Goal: Task Accomplishment & Management: Use online tool/utility

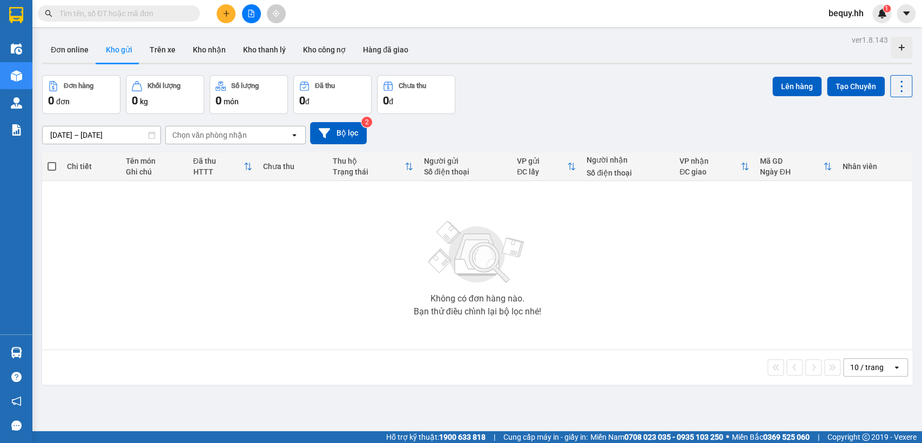
click at [215, 55] on button "Kho nhận" at bounding box center [209, 50] width 50 height 26
click at [851, 17] on span "bequy.hh" at bounding box center [846, 13] width 52 height 14
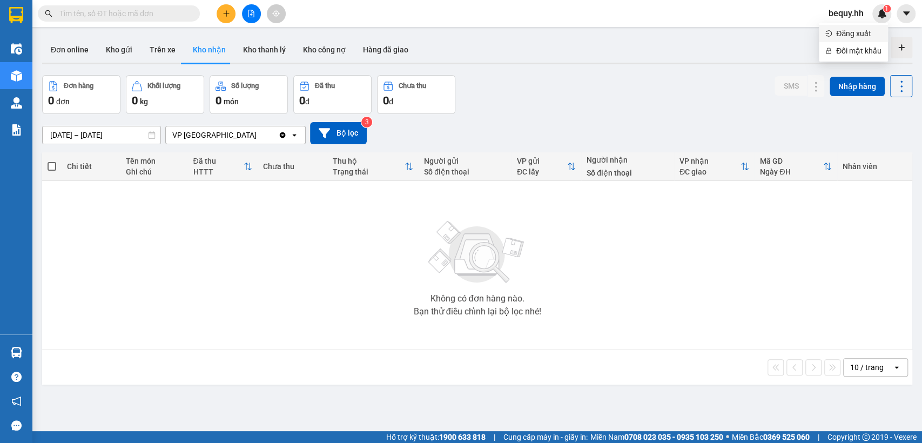
click at [842, 31] on span "Đăng xuất" at bounding box center [858, 34] width 45 height 12
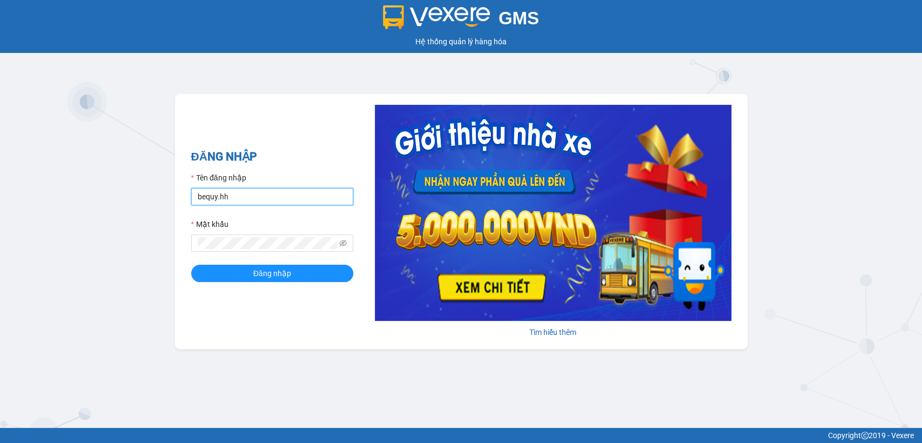
click at [249, 195] on input "bequy.hh" at bounding box center [272, 196] width 162 height 17
type input "thuytd.hh"
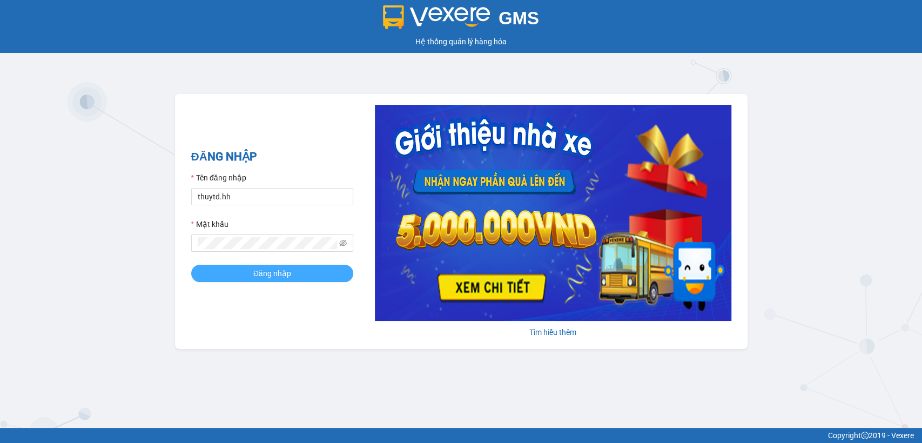
click at [252, 269] on button "Đăng nhập" at bounding box center [272, 273] width 162 height 17
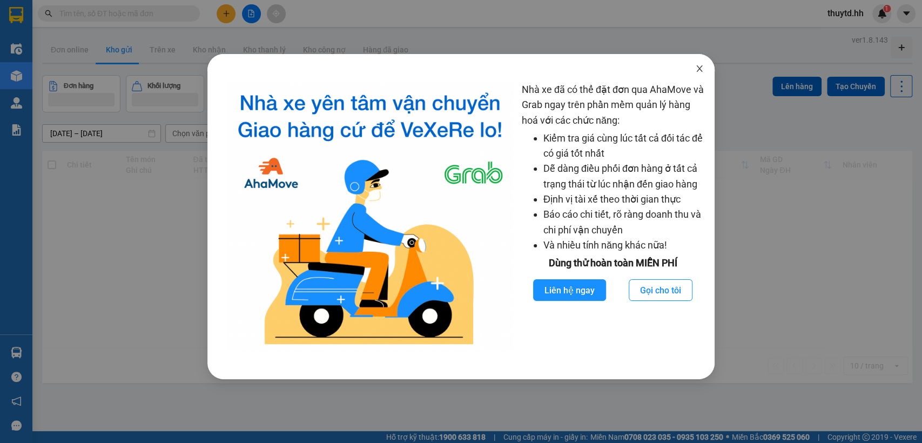
click at [701, 71] on icon "close" at bounding box center [699, 68] width 6 height 6
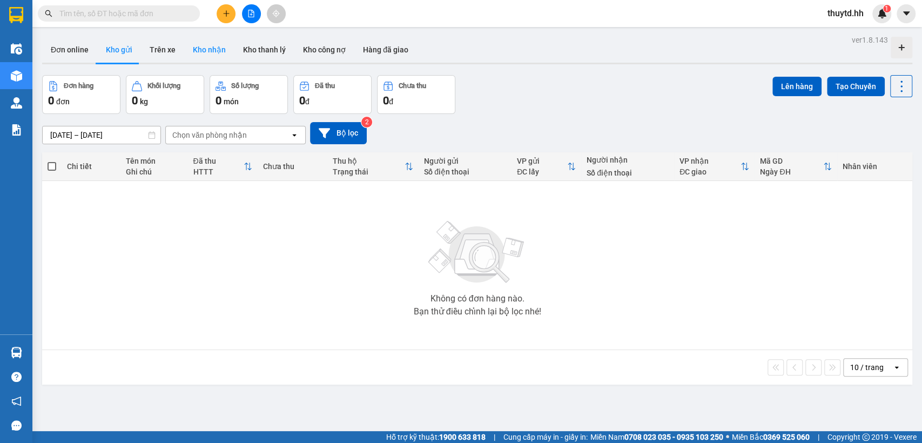
click at [219, 53] on button "Kho nhận" at bounding box center [209, 50] width 50 height 26
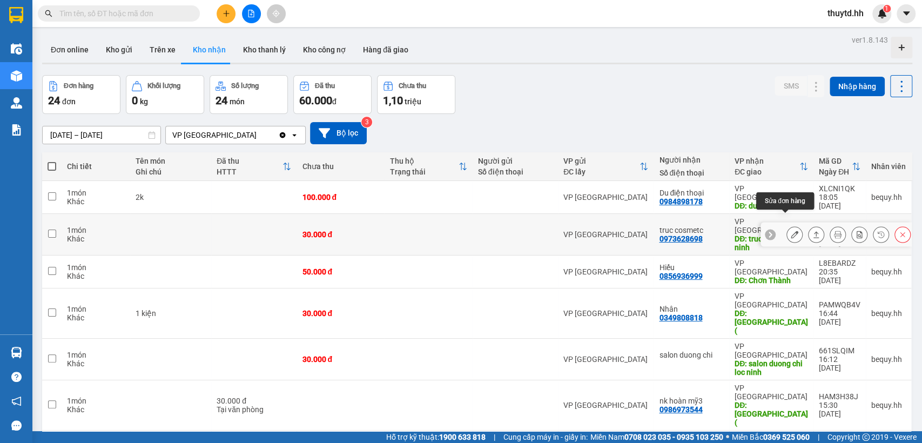
click at [791, 231] on icon at bounding box center [795, 235] width 8 height 8
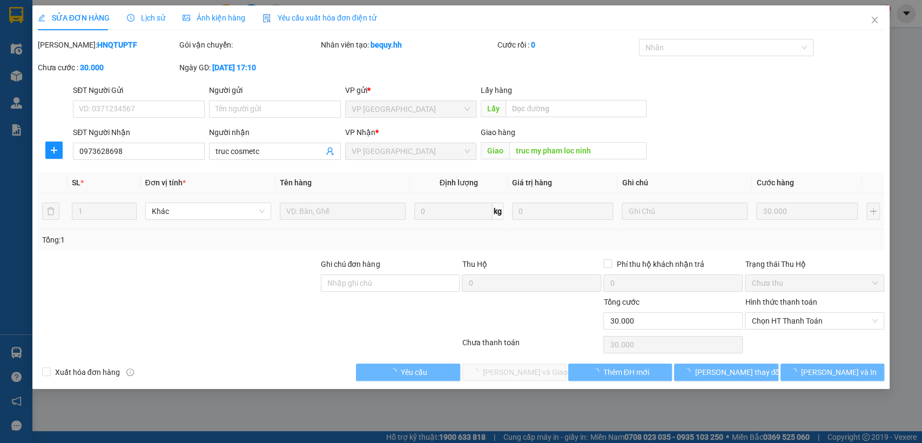
type input "0973628698"
type input "truc cosmetc"
type input "truc my pham loc ninh"
type input "30.000"
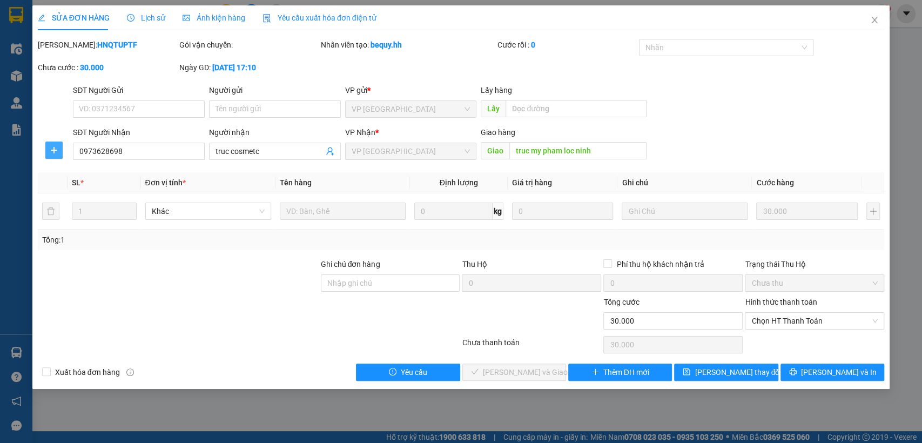
click at [51, 146] on icon "plus" at bounding box center [54, 150] width 9 height 9
click at [69, 188] on span "Chuyển hoàn" at bounding box center [74, 189] width 44 height 12
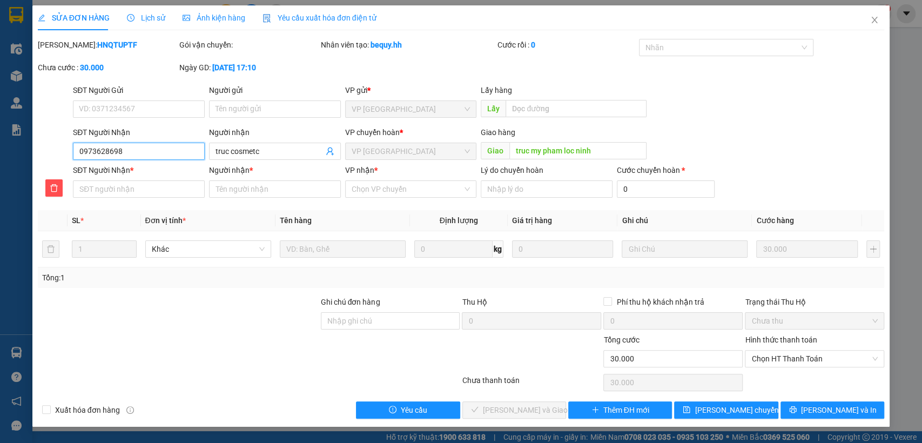
drag, startPoint x: 77, startPoint y: 150, endPoint x: 125, endPoint y: 150, distance: 48.6
click at [125, 150] on input "0973628698" at bounding box center [139, 151] width 132 height 17
paste input "0973628698"
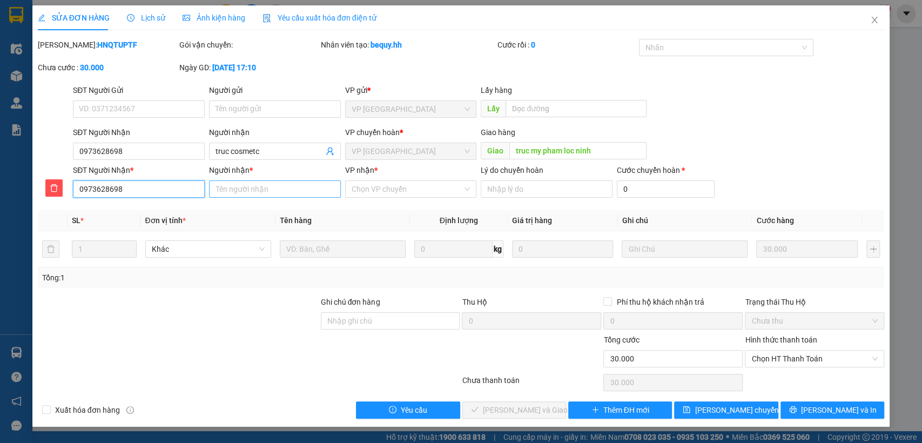
type input "0973628698"
click at [241, 193] on input "Người nhận *" at bounding box center [275, 188] width 132 height 17
type input "truc my pham"
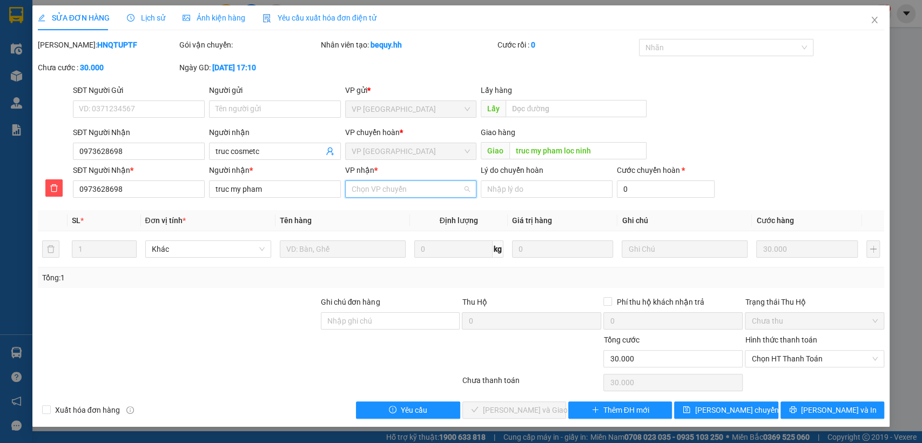
click at [429, 188] on input "VP nhận *" at bounding box center [407, 189] width 111 height 16
click at [397, 226] on div "VP [GEOGRAPHIC_DATA]" at bounding box center [410, 228] width 119 height 12
click at [752, 406] on span "[PERSON_NAME] chuyển hoàn" at bounding box center [745, 410] width 103 height 12
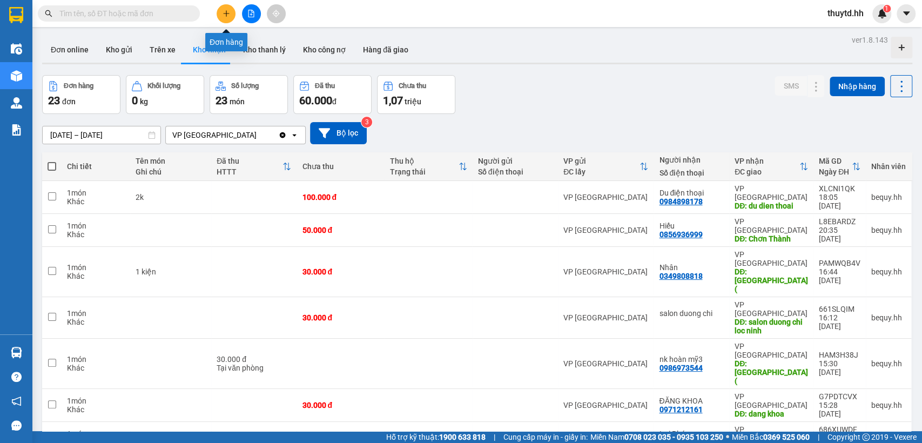
click at [225, 17] on icon "plus" at bounding box center [226, 14] width 8 height 8
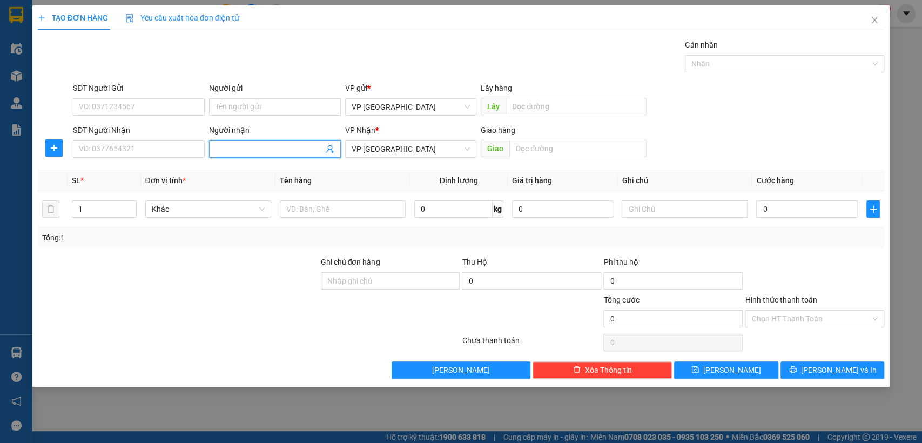
click at [252, 146] on input "Người nhận" at bounding box center [269, 149] width 108 height 12
type input "nga bu"
click at [597, 152] on input "text" at bounding box center [577, 148] width 137 height 17
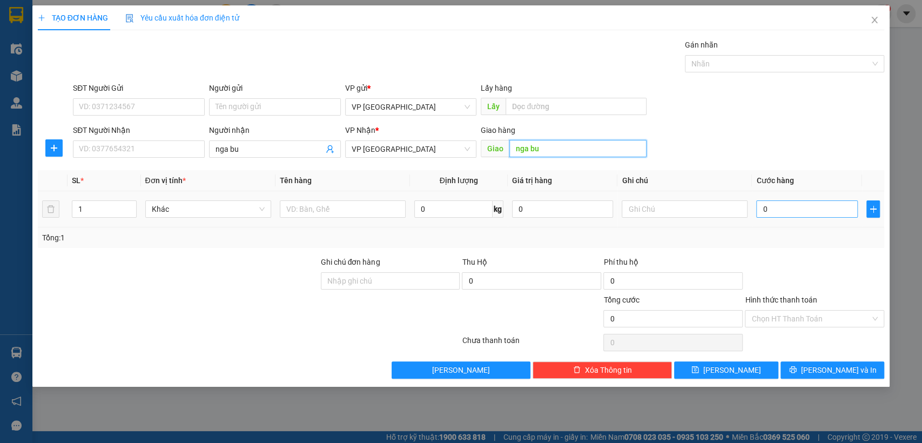
type input "nga bu"
click at [797, 210] on input "0" at bounding box center [807, 208] width 102 height 17
type input "1"
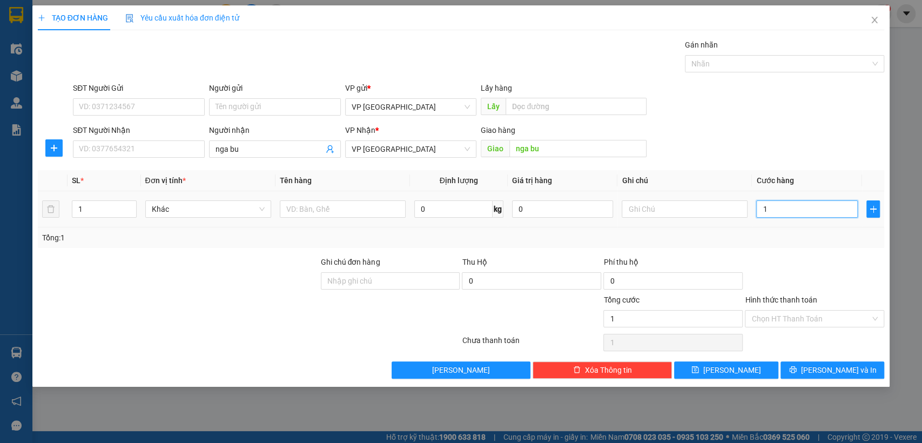
type input "10"
type input "100"
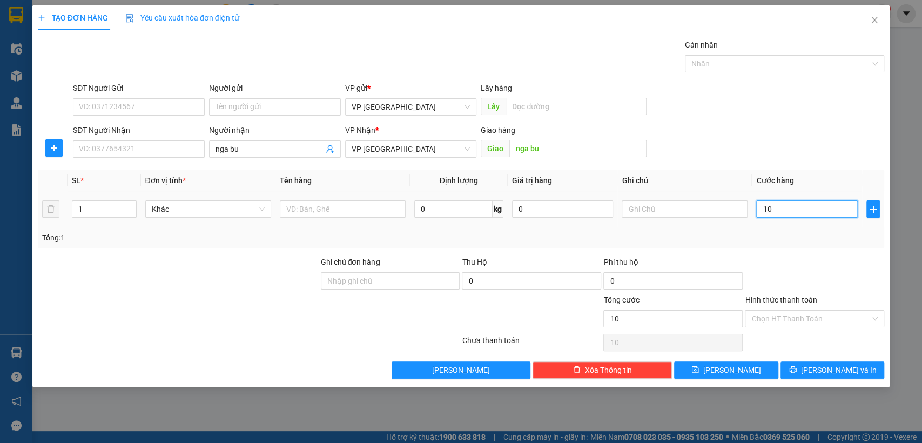
type input "100"
type input "1.000"
type input "10.000"
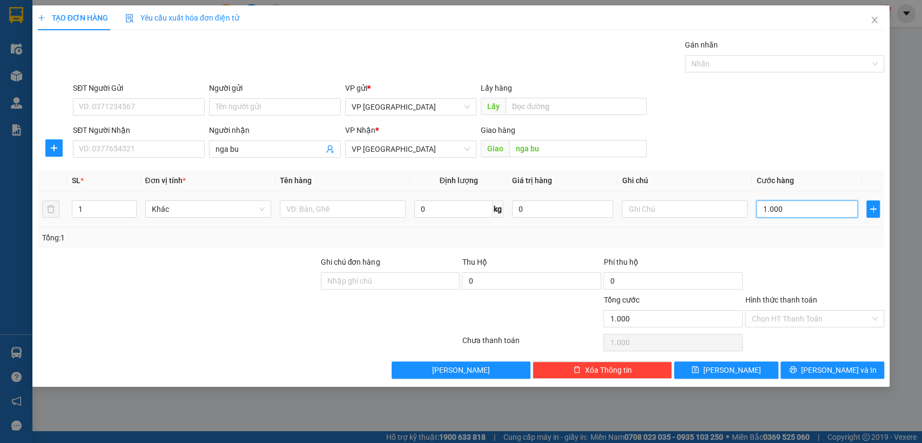
type input "10.000"
type input "100.000"
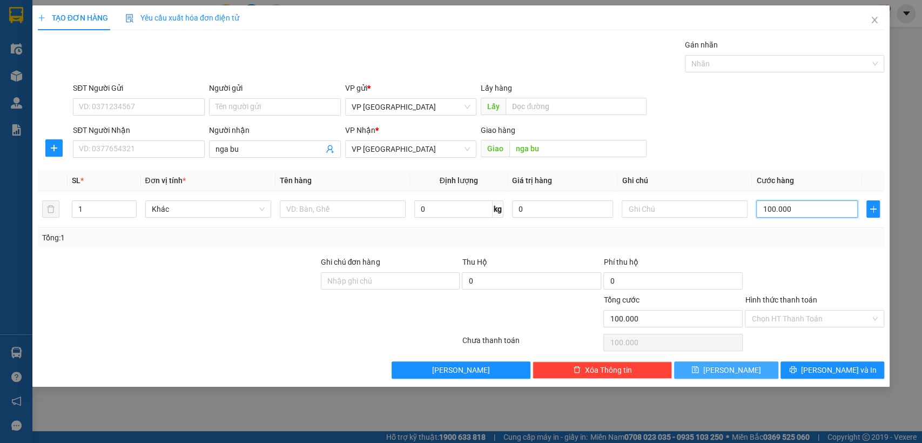
type input "100.000"
click at [740, 369] on button "[PERSON_NAME]" at bounding box center [726, 369] width 104 height 17
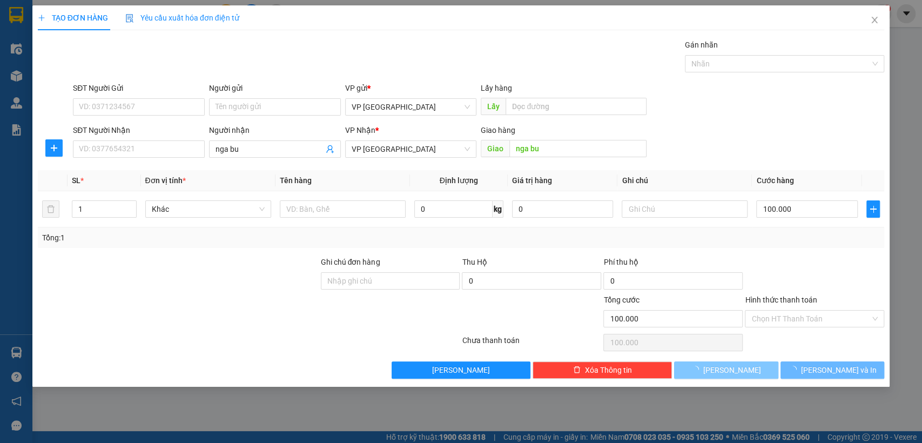
type input "0"
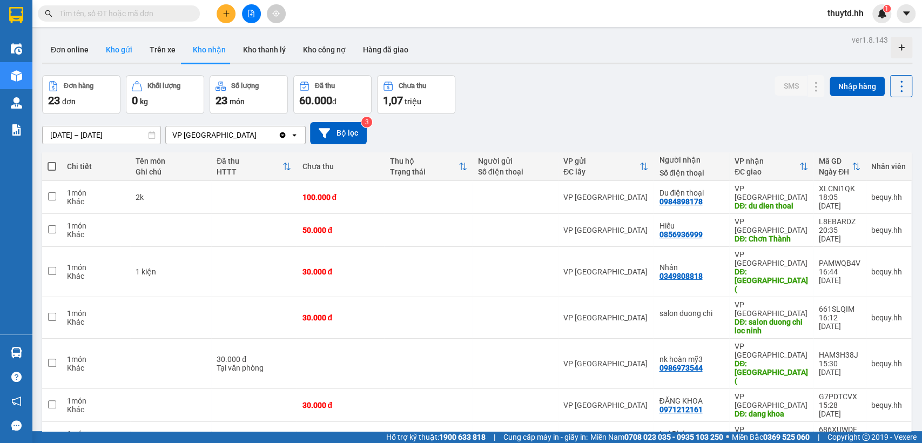
click at [121, 44] on button "Kho gửi" at bounding box center [119, 50] width 44 height 26
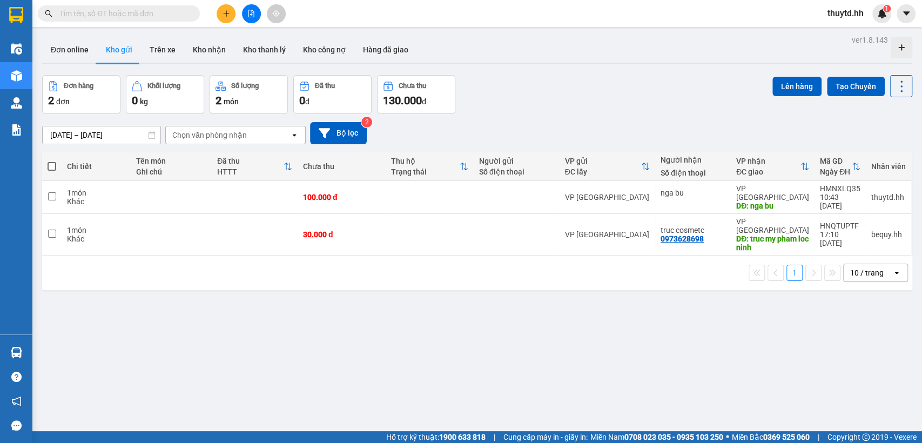
click at [52, 162] on span at bounding box center [52, 166] width 9 height 9
click at [52, 161] on input "checkbox" at bounding box center [52, 161] width 0 height 0
checkbox input "true"
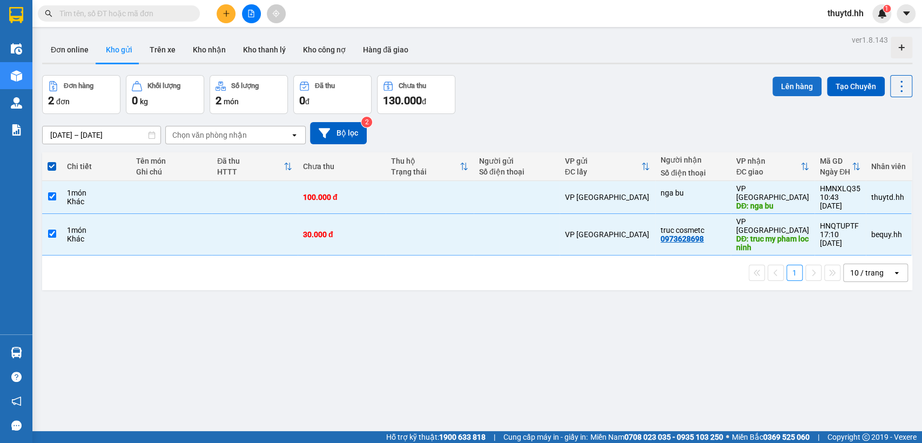
click at [791, 91] on button "Lên hàng" at bounding box center [796, 86] width 49 height 19
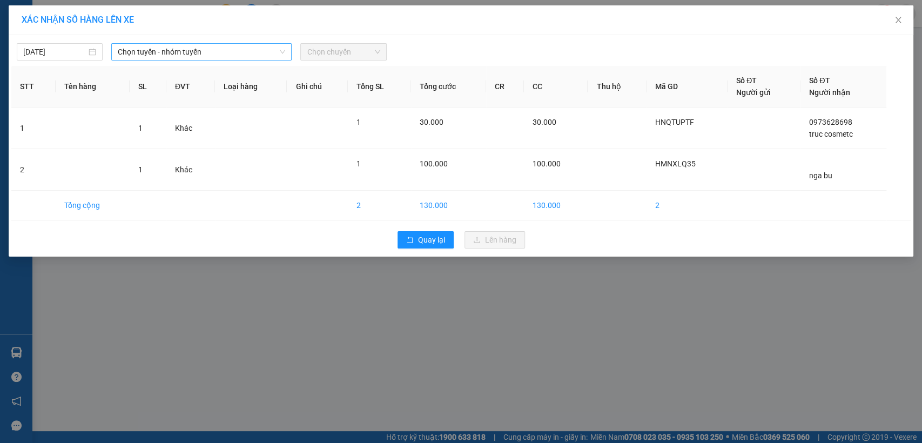
click at [248, 50] on span "Chọn tuyến - nhóm tuyến" at bounding box center [201, 52] width 167 height 16
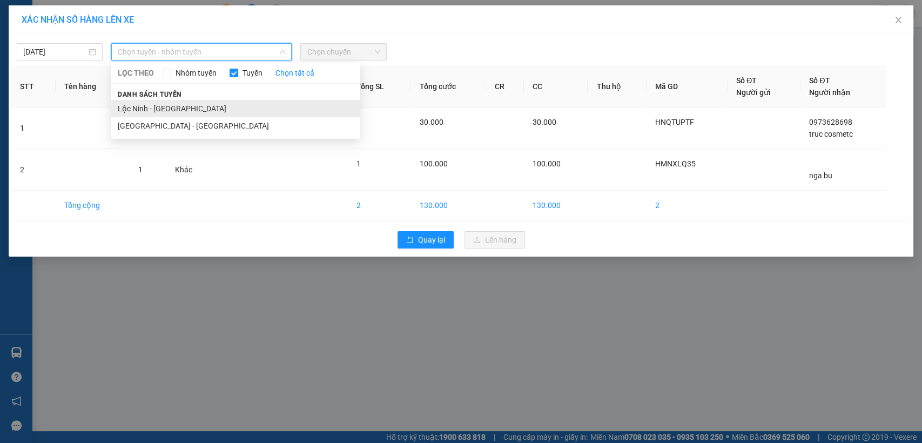
click at [141, 110] on li "Lộc Ninh - [GEOGRAPHIC_DATA]" at bounding box center [235, 108] width 248 height 17
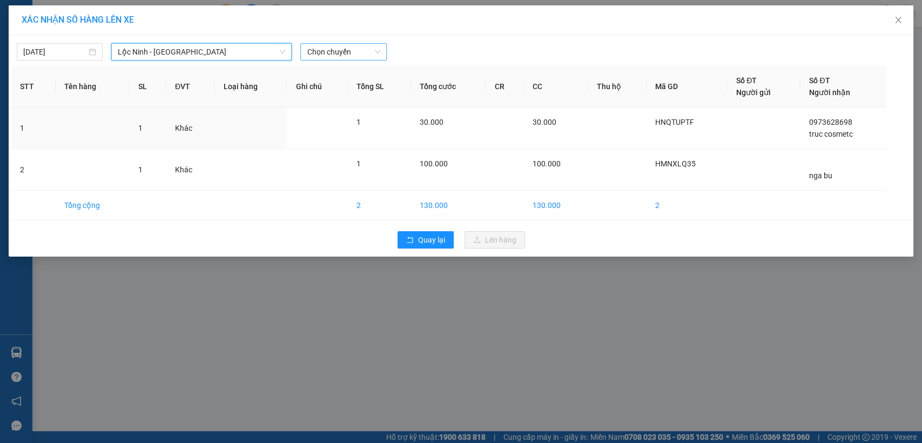
click at [343, 46] on span "Chọn chuyến" at bounding box center [343, 52] width 73 height 16
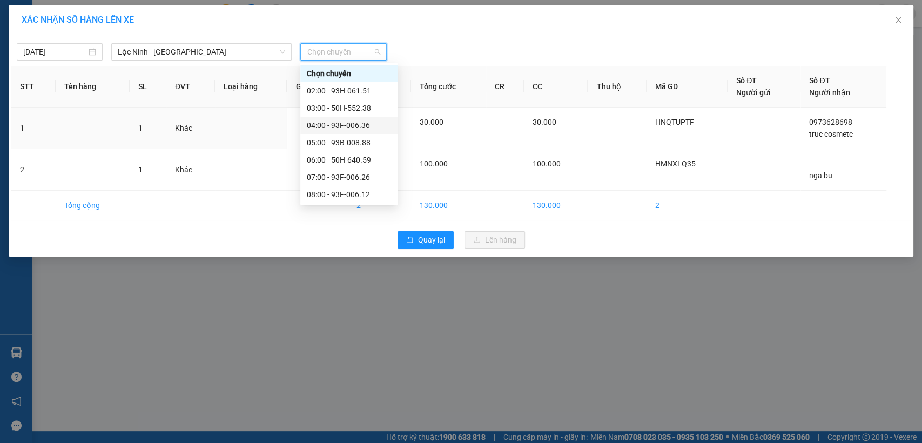
scroll to position [60, 0]
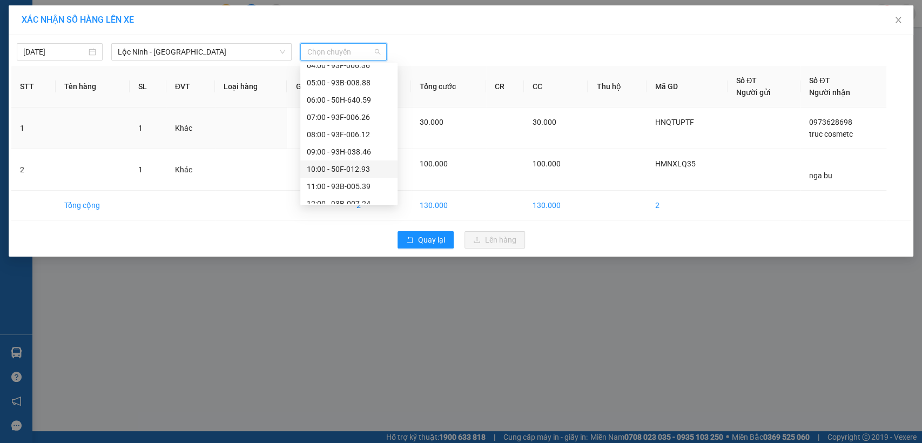
click at [351, 168] on div "10:00 - 50F-012.93" at bounding box center [349, 169] width 84 height 12
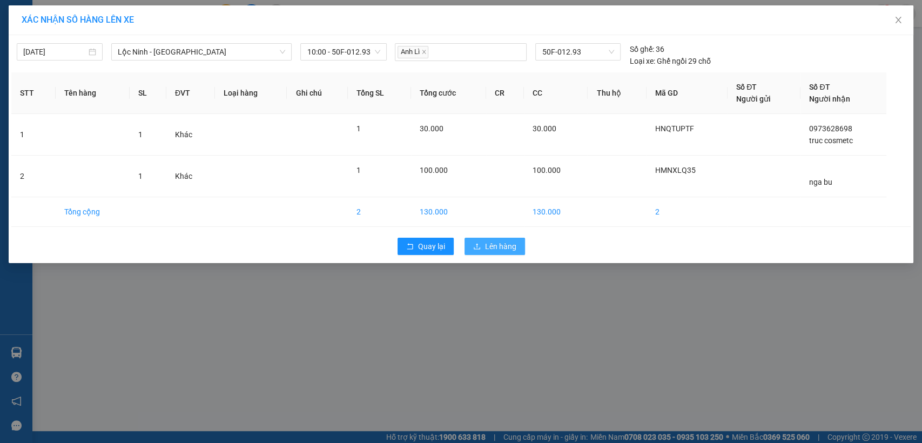
click at [510, 247] on span "Lên hàng" at bounding box center [500, 246] width 31 height 12
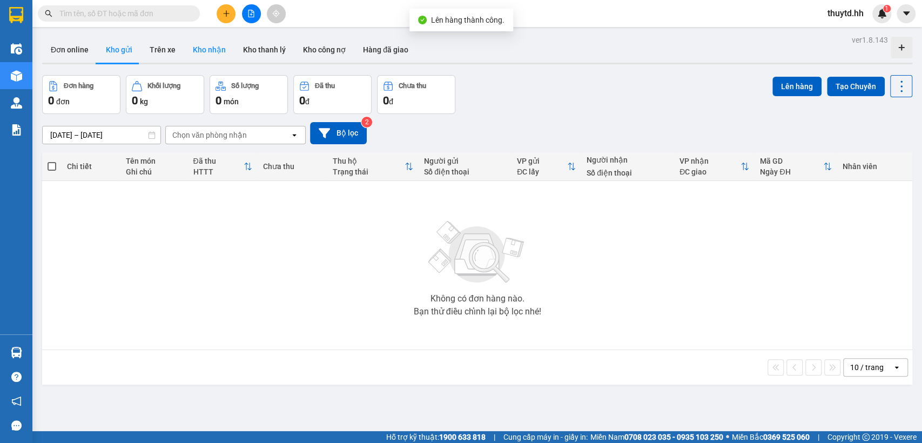
click at [208, 57] on button "Kho nhận" at bounding box center [209, 50] width 50 height 26
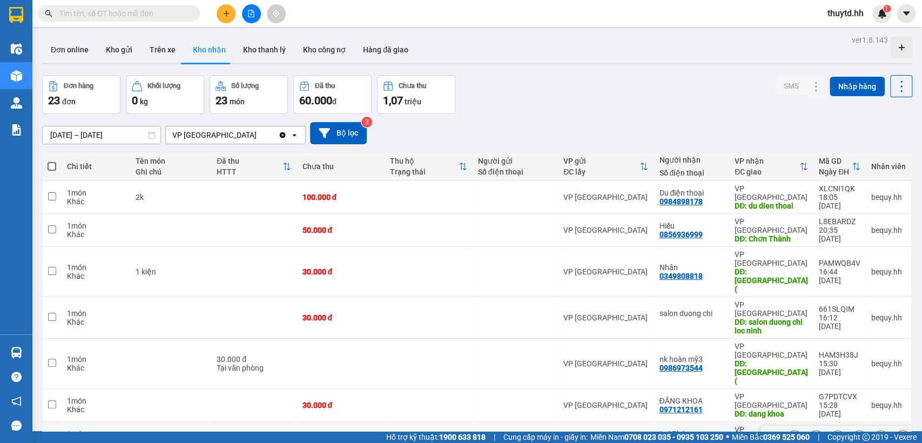
scroll to position [53, 0]
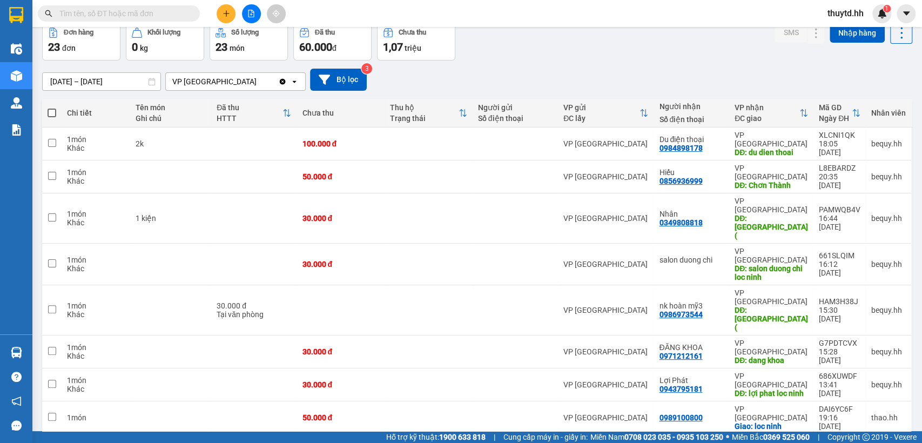
click at [880, 386] on span "100 / trang" at bounding box center [861, 380] width 39 height 11
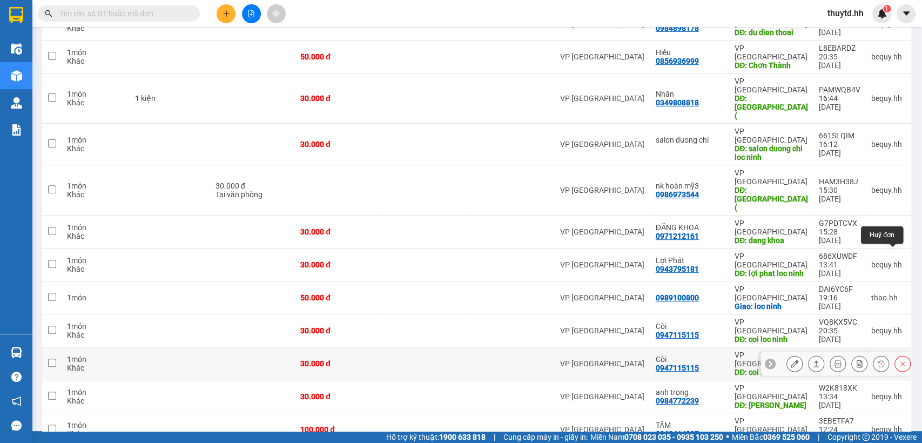
click at [899, 360] on icon at bounding box center [903, 364] width 8 height 8
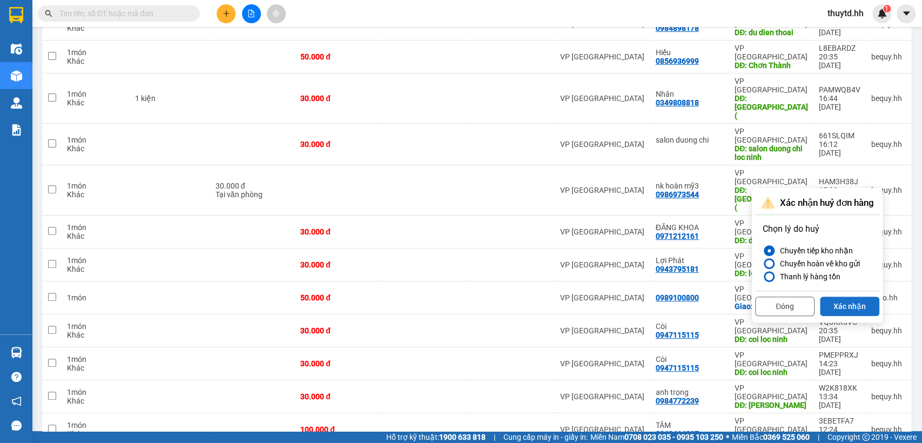
click at [835, 310] on button "Xác nhận" at bounding box center [849, 305] width 59 height 19
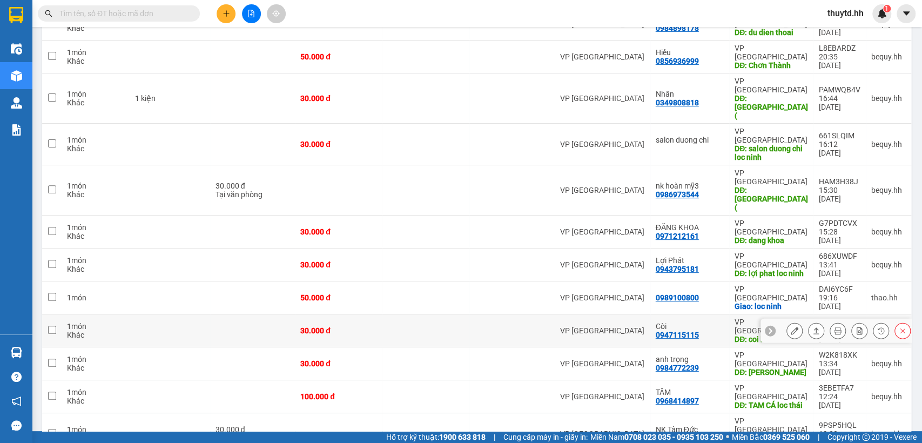
click at [899, 327] on icon at bounding box center [903, 331] width 8 height 8
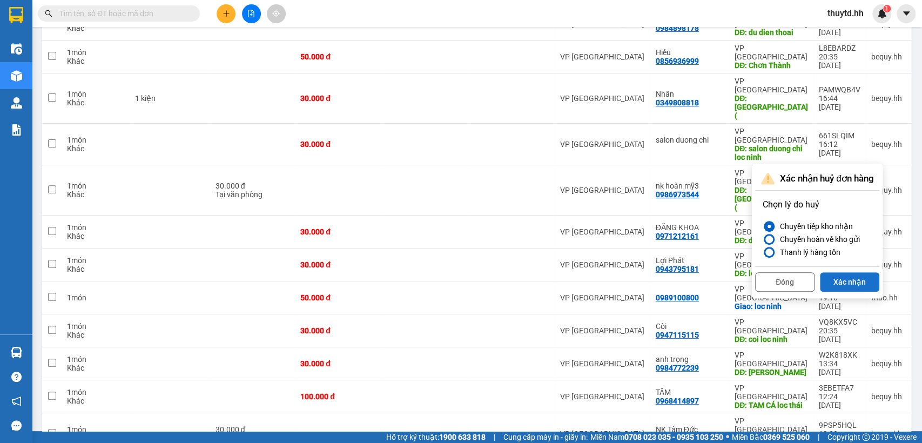
click at [846, 278] on button "Xác nhận" at bounding box center [849, 281] width 59 height 19
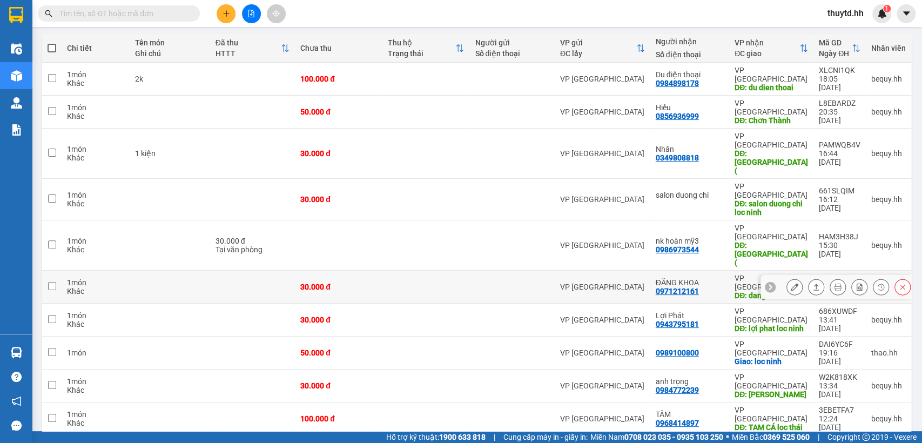
scroll to position [53, 0]
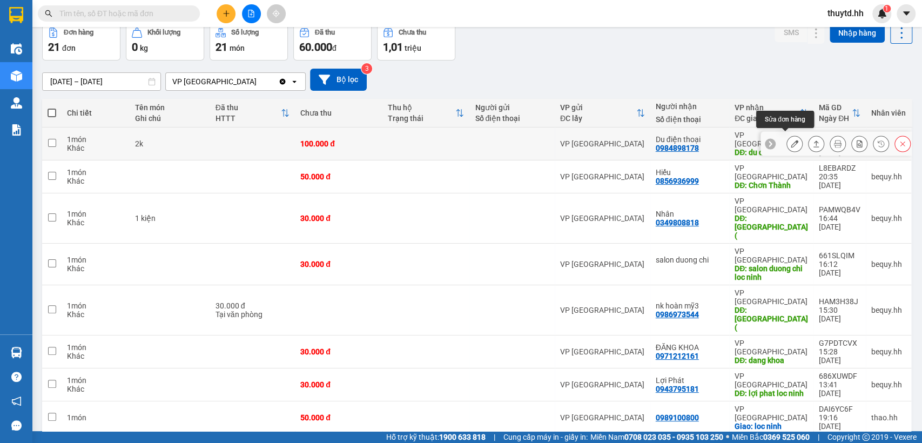
click at [791, 140] on icon at bounding box center [795, 144] width 8 height 8
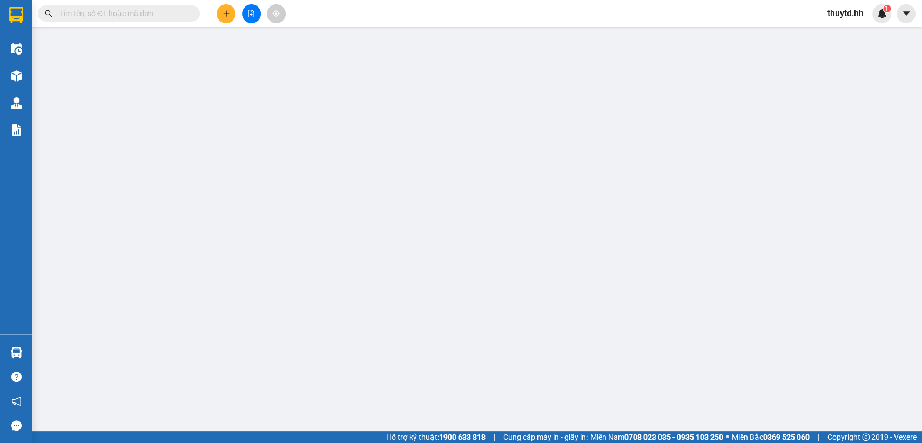
type input "0984898178"
type input "Du điện thoại"
type input "du dien thoai"
type input "100.000"
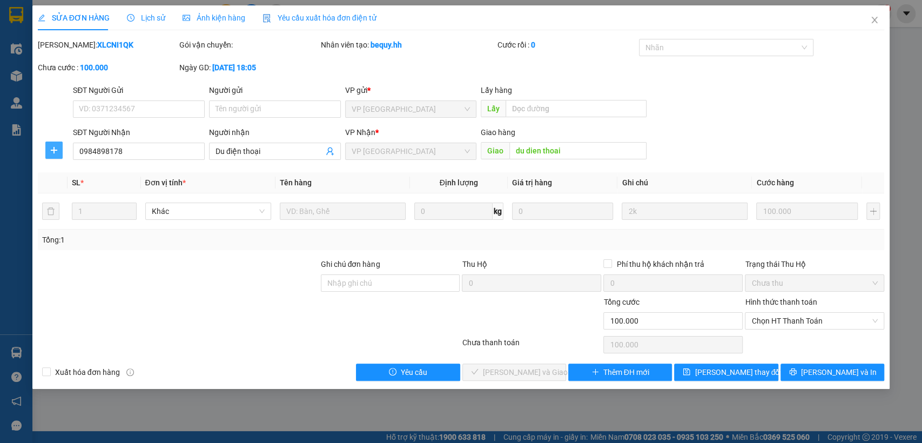
click at [55, 156] on button "button" at bounding box center [53, 149] width 17 height 17
click at [66, 194] on span "Chuyển hoàn" at bounding box center [74, 189] width 44 height 12
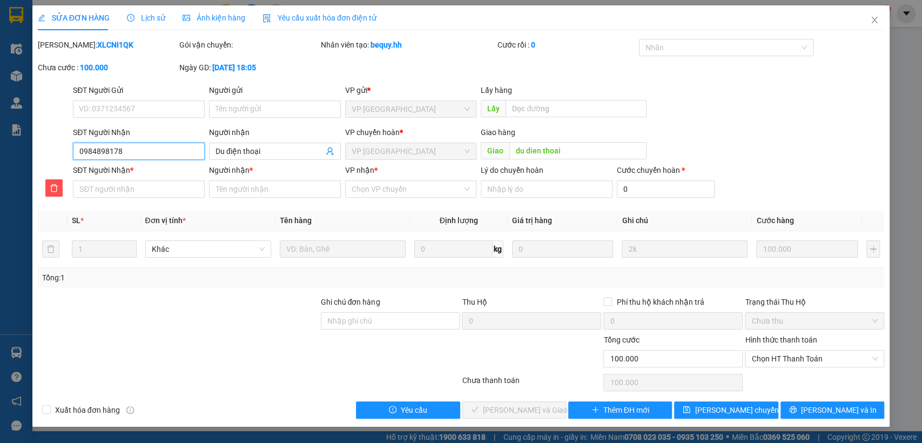
drag, startPoint x: 73, startPoint y: 150, endPoint x: 147, endPoint y: 152, distance: 73.5
click at [147, 152] on input "0984898178" at bounding box center [139, 151] width 132 height 17
paste input "0984898178"
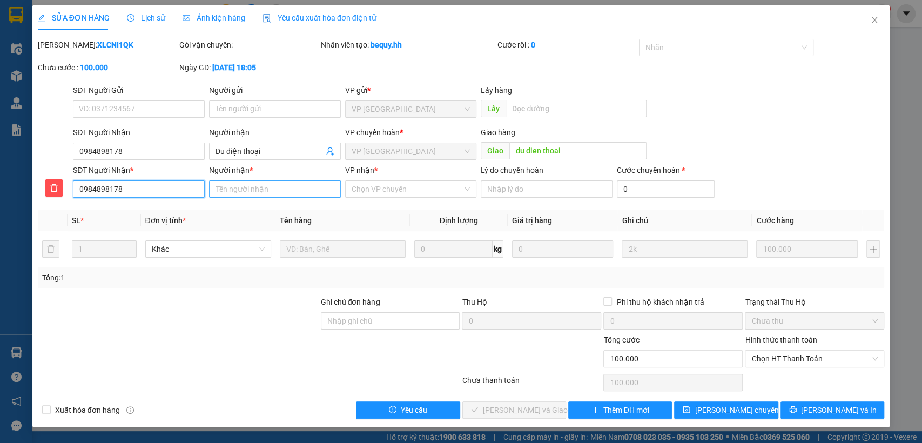
type input "0984898178"
click at [250, 187] on input "Người nhận *" at bounding box center [275, 188] width 132 height 17
type input "du"
click at [389, 183] on input "VP nhận *" at bounding box center [407, 189] width 111 height 16
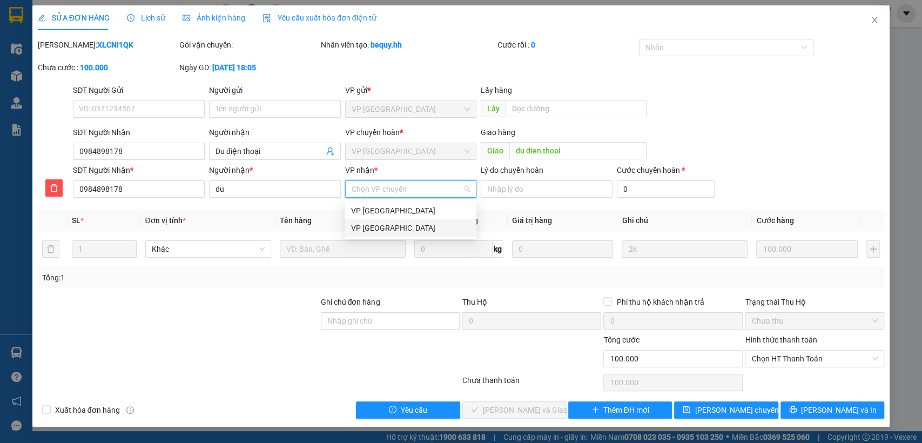
click at [367, 226] on div "VP [GEOGRAPHIC_DATA]" at bounding box center [410, 228] width 119 height 12
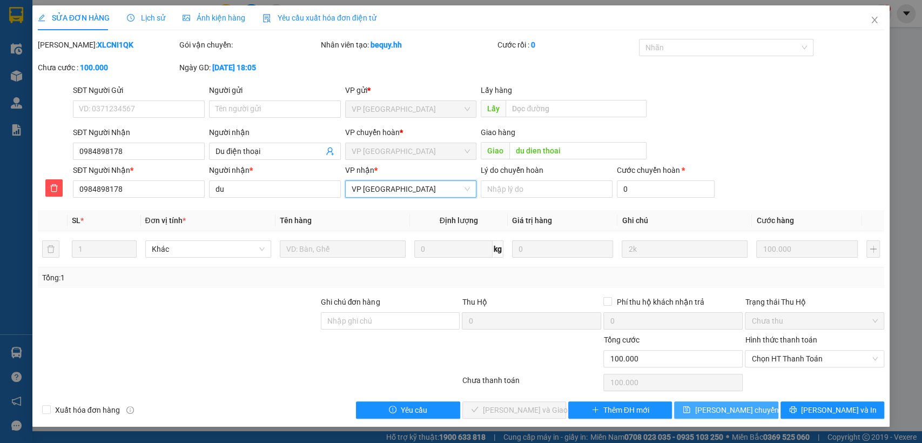
drag, startPoint x: 763, startPoint y: 410, endPoint x: 768, endPoint y: 403, distance: 9.3
click at [764, 410] on button "[PERSON_NAME] chuyển hoàn" at bounding box center [726, 409] width 104 height 17
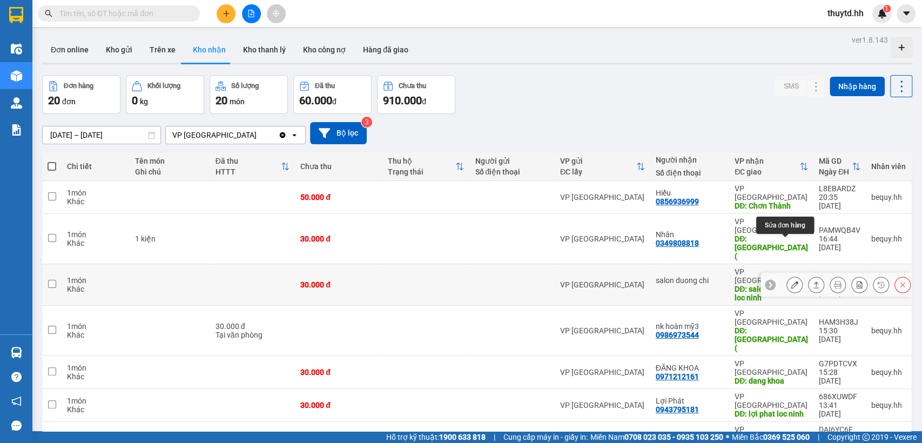
click at [791, 281] on icon at bounding box center [795, 285] width 8 height 8
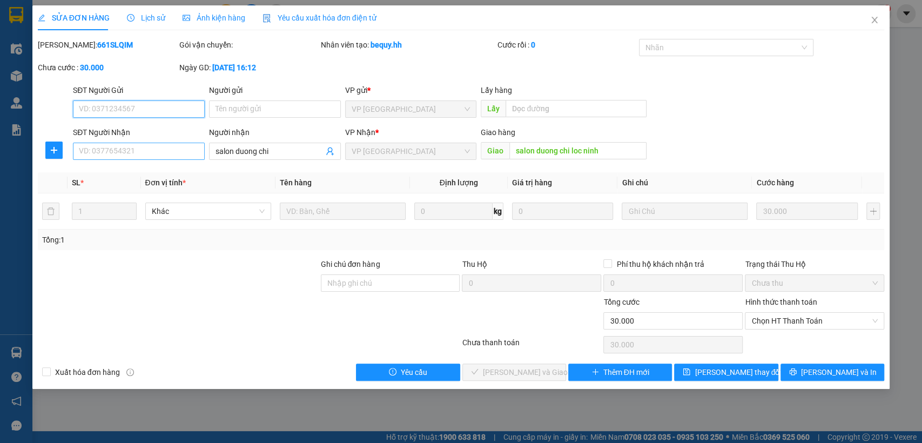
type input "salon duong chi"
type input "salon duong chi loc ninh"
type input "30.000"
click at [52, 150] on icon "plus" at bounding box center [54, 150] width 6 height 1
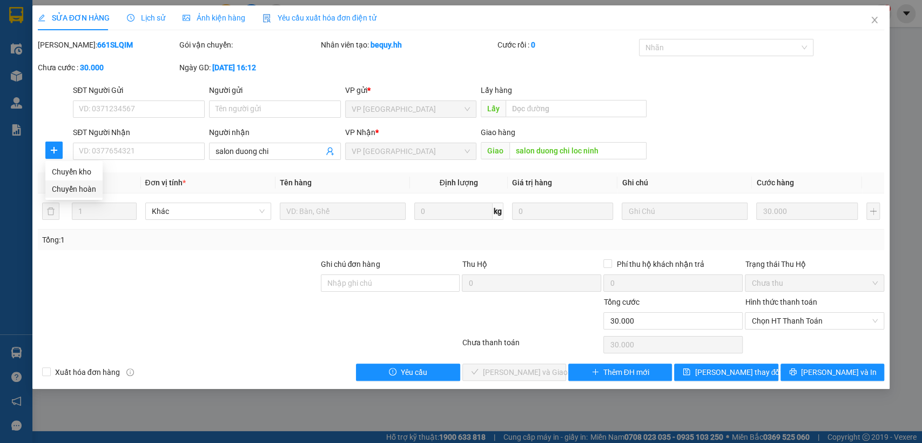
click at [77, 191] on span "Chuyển hoàn" at bounding box center [74, 189] width 44 height 12
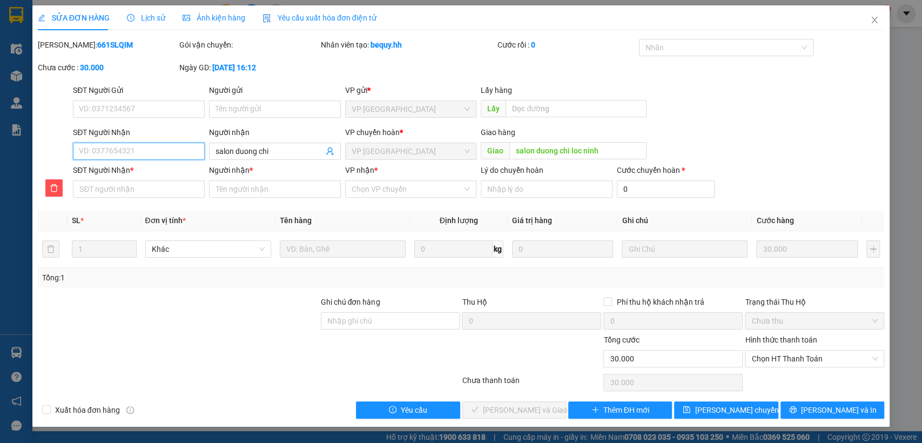
click at [91, 150] on input "SĐT Người Nhận" at bounding box center [139, 151] width 132 height 17
click at [107, 192] on input "SĐT Người Nhận *" at bounding box center [139, 188] width 132 height 17
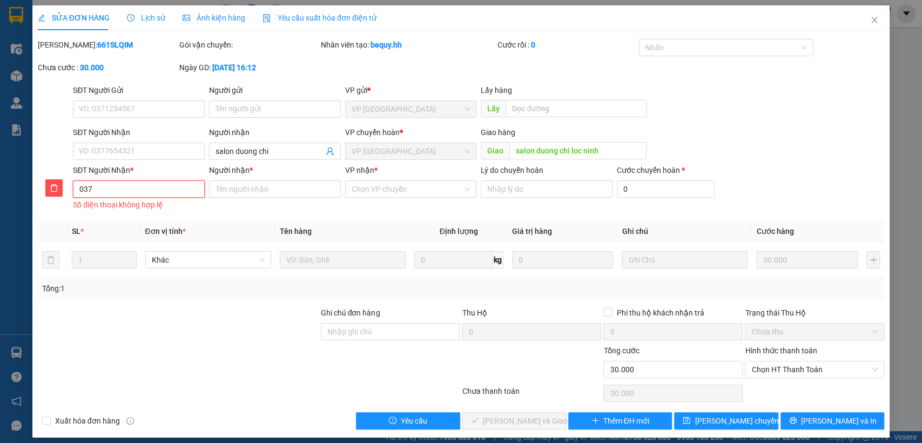
type input "0377"
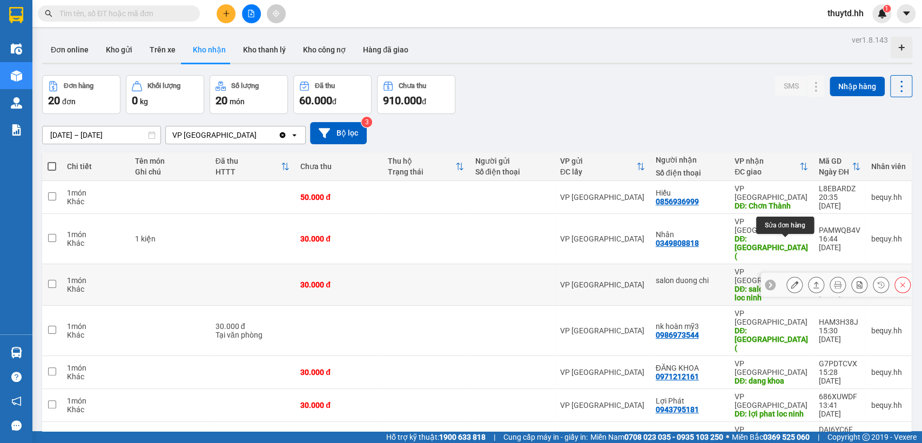
click at [791, 281] on icon at bounding box center [795, 285] width 8 height 8
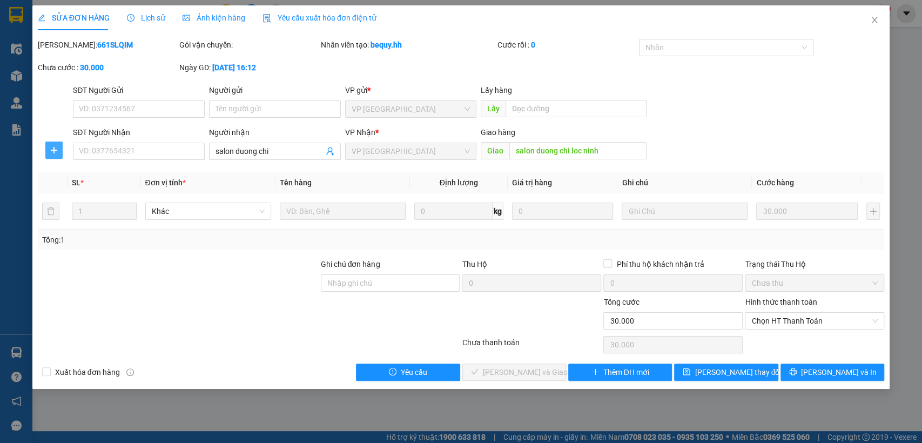
click at [58, 152] on icon "plus" at bounding box center [54, 150] width 9 height 9
click at [73, 187] on span "Chuyển hoàn" at bounding box center [74, 189] width 44 height 12
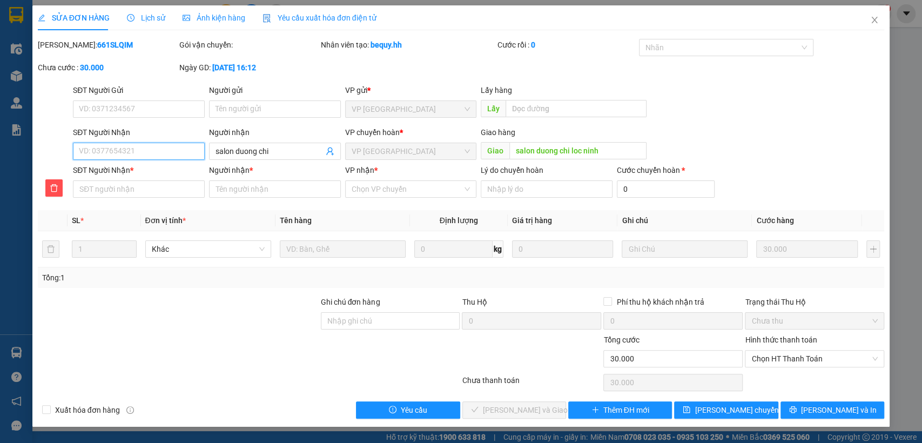
drag, startPoint x: 95, startPoint y: 152, endPoint x: 163, endPoint y: 152, distance: 67.5
click at [163, 152] on input "SĐT Người Nhận" at bounding box center [139, 151] width 132 height 17
click at [248, 191] on input "Người nhận *" at bounding box center [275, 188] width 132 height 17
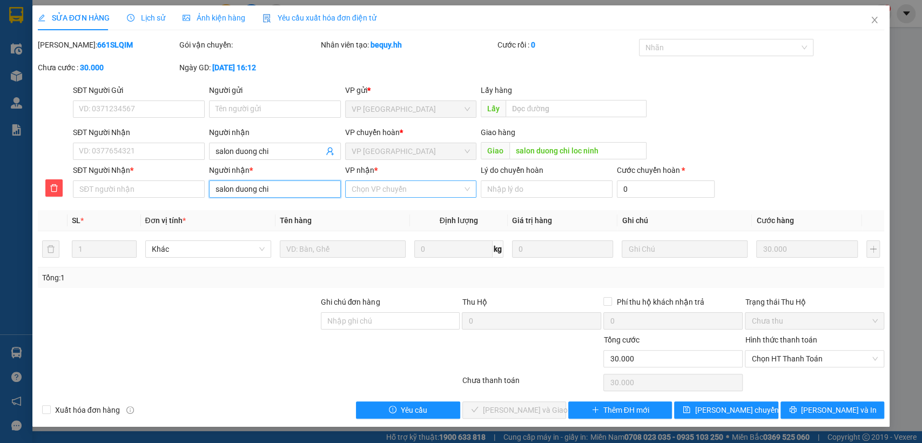
type input "salon duong chi"
click at [404, 194] on input "VP nhận *" at bounding box center [407, 189] width 111 height 16
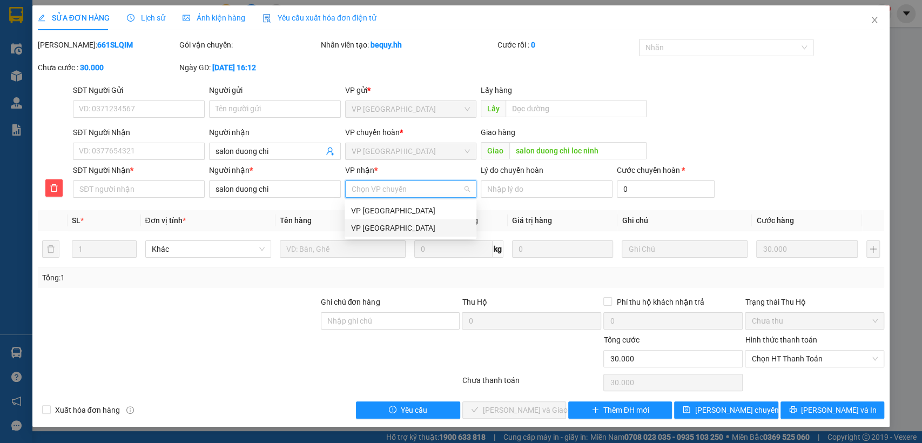
click at [398, 228] on div "VP [GEOGRAPHIC_DATA]" at bounding box center [410, 228] width 119 height 12
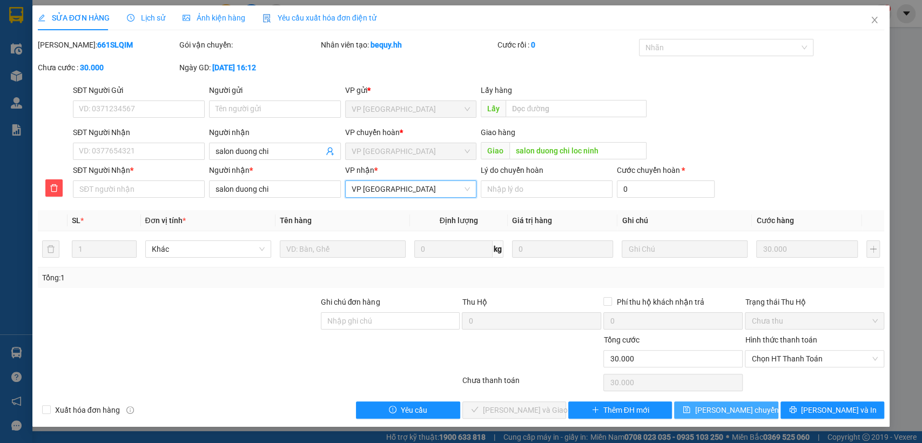
click at [723, 413] on span "[PERSON_NAME] chuyển hoàn" at bounding box center [745, 410] width 103 height 12
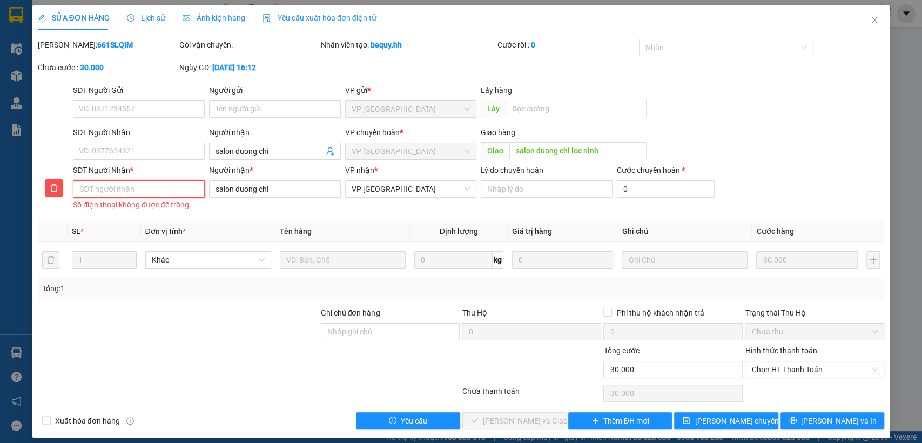
click at [137, 188] on input "SĐT Người Nhận *" at bounding box center [139, 188] width 132 height 17
type input "0377654321"
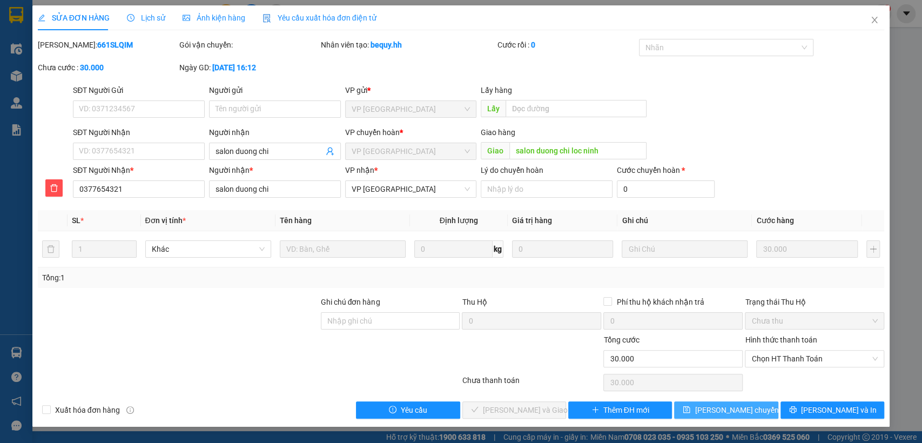
click at [741, 404] on span "[PERSON_NAME] chuyển hoàn" at bounding box center [745, 410] width 103 height 12
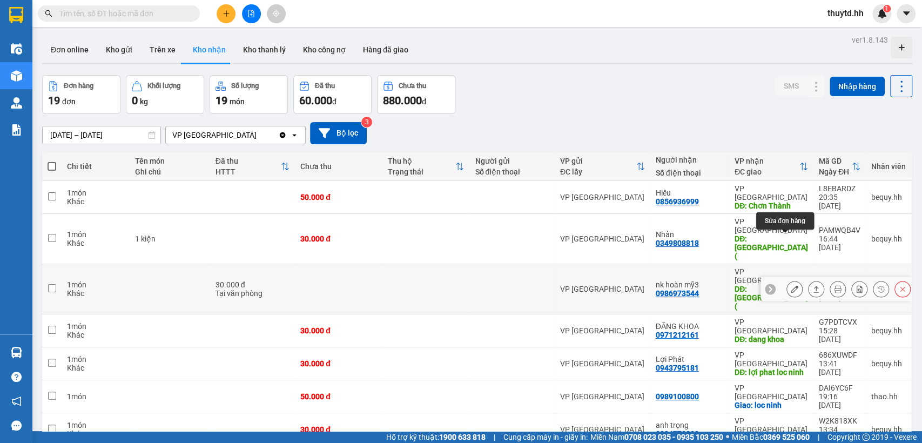
click at [787, 280] on button at bounding box center [794, 289] width 15 height 19
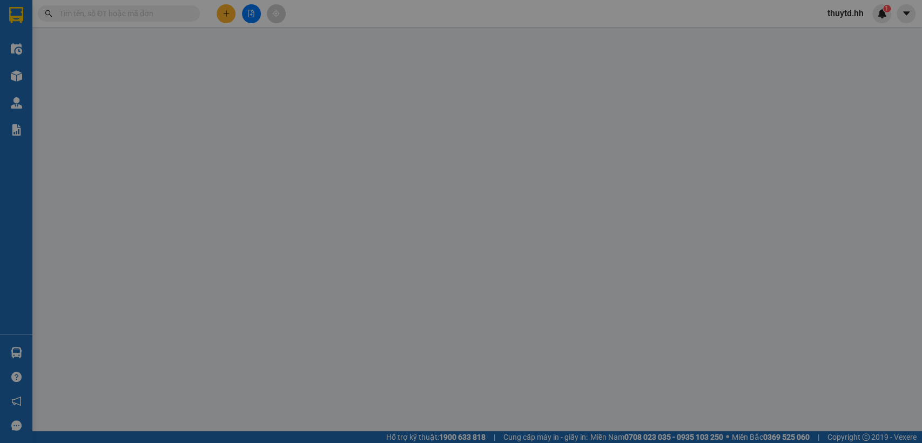
type input "0986973544"
type input "nk hoàn mỹ3"
type input "[PERSON_NAME]("
type input "30.000"
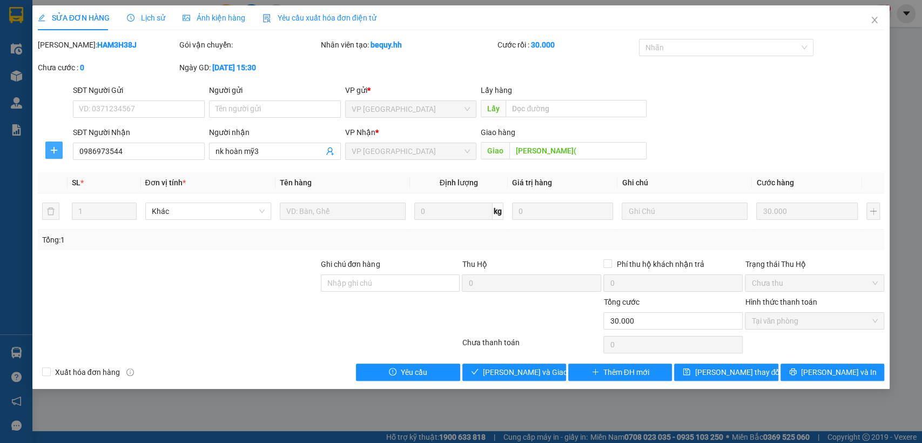
click at [49, 152] on span "plus" at bounding box center [54, 150] width 16 height 9
click at [86, 185] on span "Chuyển hoàn" at bounding box center [74, 189] width 44 height 12
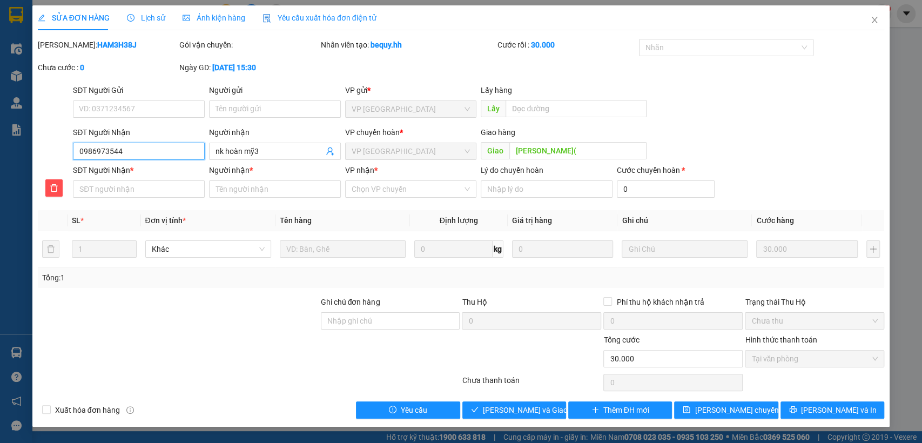
drag, startPoint x: 77, startPoint y: 148, endPoint x: 92, endPoint y: 154, distance: 16.2
click at [165, 157] on input "0986973544" at bounding box center [139, 151] width 132 height 17
paste input "0986973544"
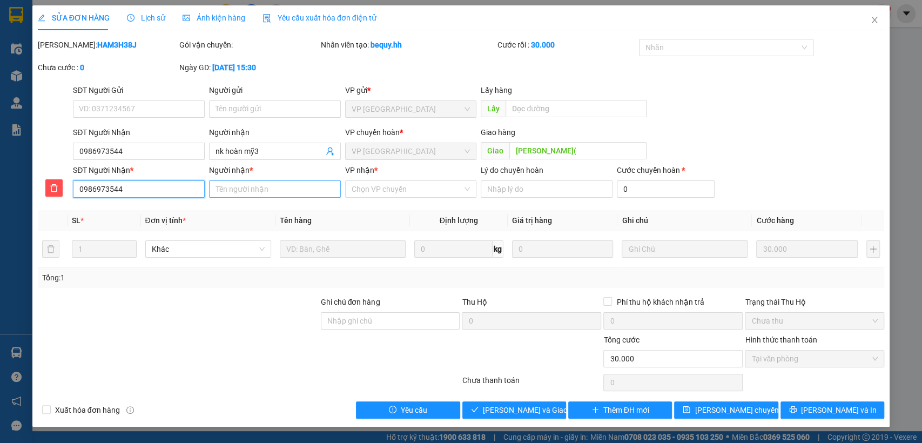
type input "0986973544"
click at [243, 194] on input "Người nhận *" at bounding box center [275, 188] width 132 height 17
type input "nk hoan my 3"
click at [372, 191] on input "VP nhận *" at bounding box center [407, 189] width 111 height 16
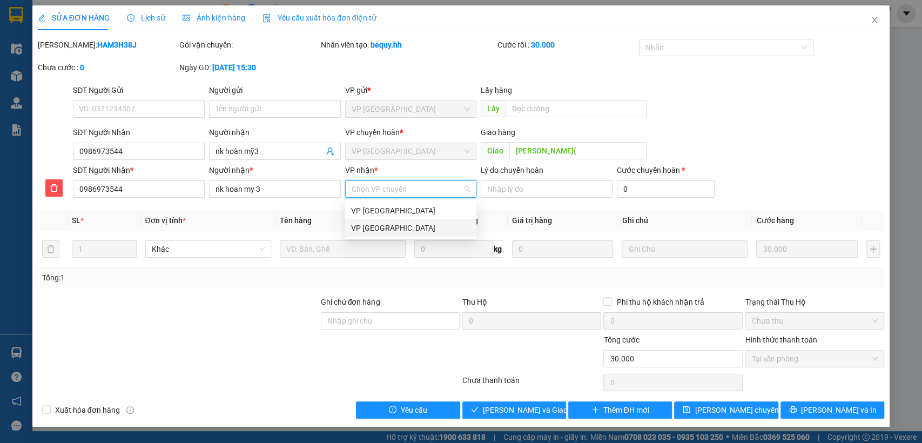
click at [371, 229] on div "VP [GEOGRAPHIC_DATA]" at bounding box center [410, 228] width 119 height 12
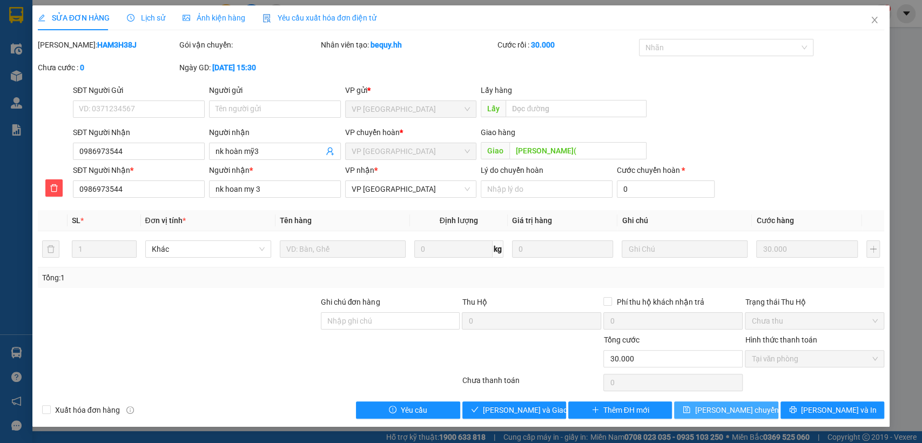
click at [714, 407] on span "[PERSON_NAME] chuyển hoàn" at bounding box center [745, 410] width 103 height 12
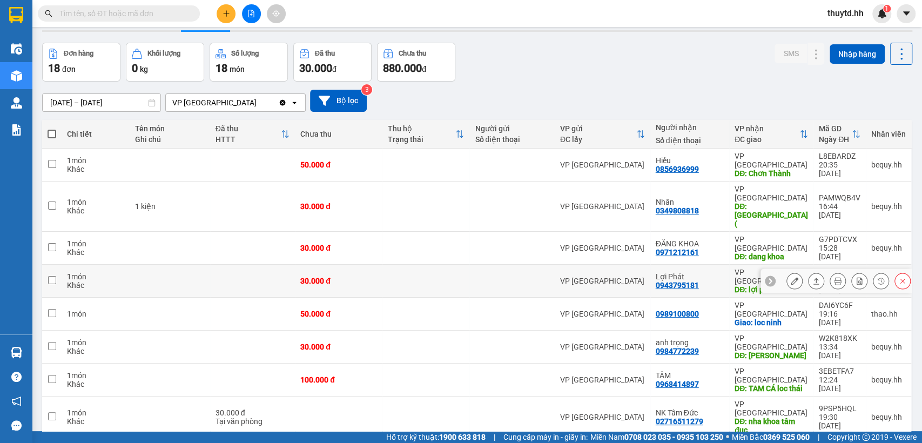
scroll to position [60, 0]
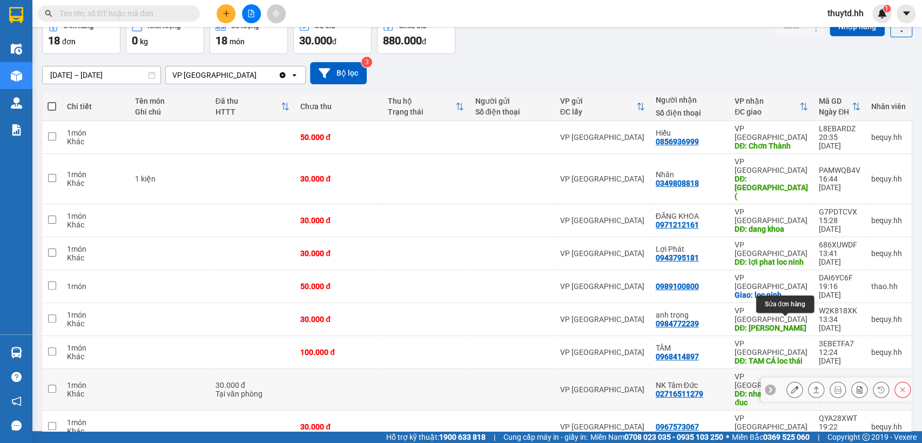
click at [791, 386] on icon at bounding box center [795, 390] width 8 height 8
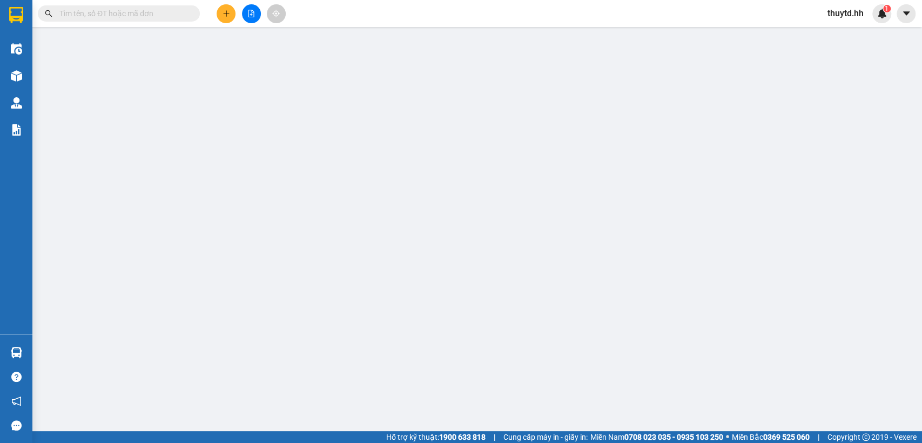
type input "02716511279"
type input "NK Tâm Đức"
type input "nha khoa tâm đuc"
type input "30.000"
type input "0"
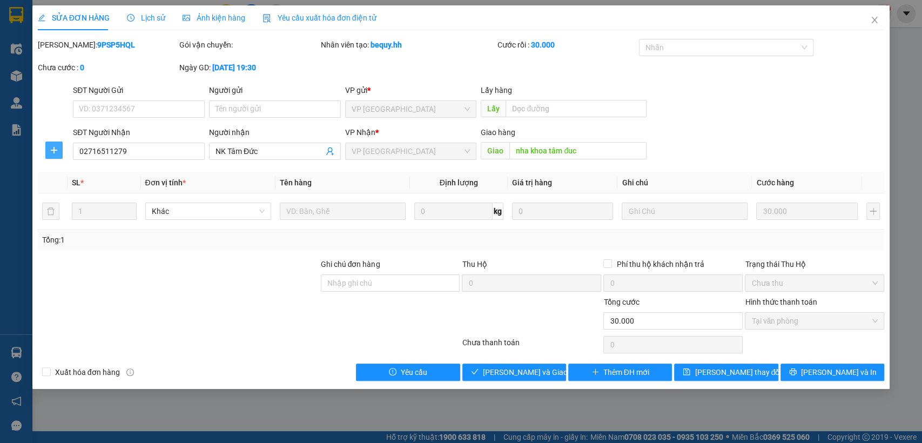
click at [60, 154] on button "button" at bounding box center [53, 149] width 17 height 17
click at [70, 191] on span "Chuyển hoàn" at bounding box center [74, 189] width 44 height 12
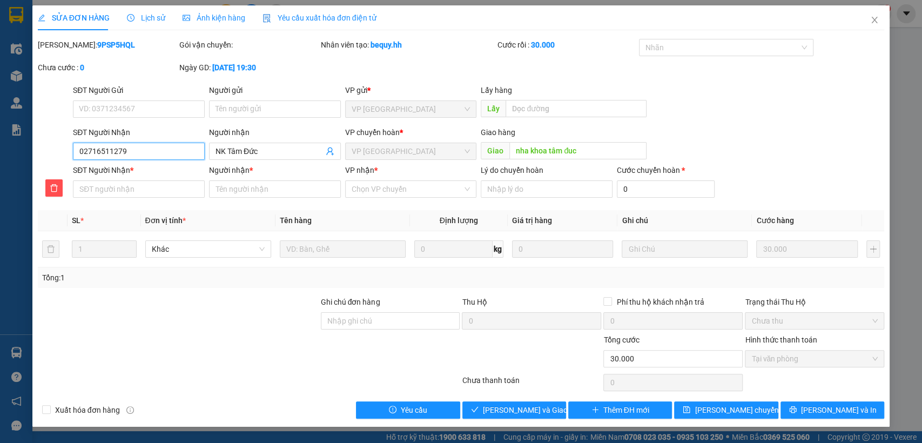
drag, startPoint x: 80, startPoint y: 144, endPoint x: 167, endPoint y: 154, distance: 87.5
click at [167, 154] on input "02716511279" at bounding box center [139, 151] width 132 height 17
paste input "02716511279"
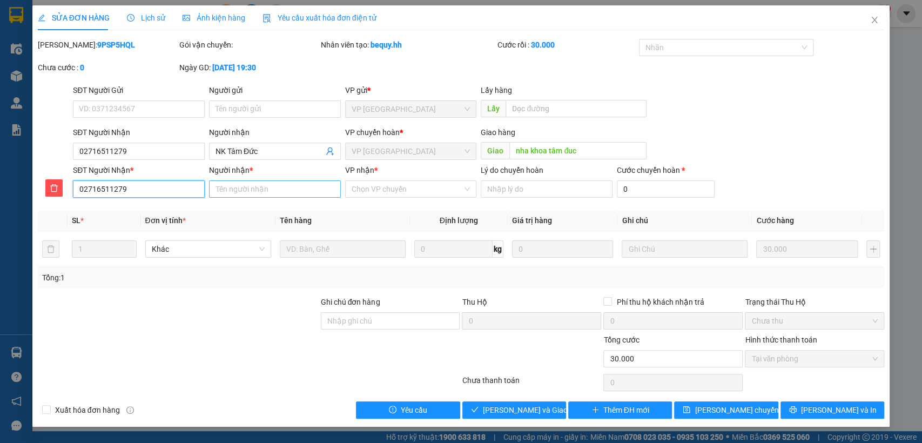
type input "02716511279"
click at [238, 186] on input "Người nhận *" at bounding box center [275, 188] width 132 height 17
type input "nk tam duc"
click at [391, 183] on input "VP nhận *" at bounding box center [407, 189] width 111 height 16
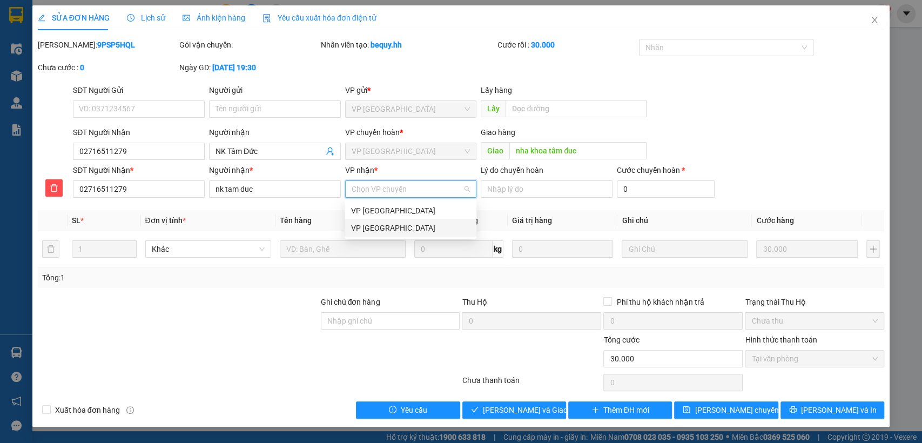
click at [390, 226] on div "VP [GEOGRAPHIC_DATA]" at bounding box center [410, 228] width 119 height 12
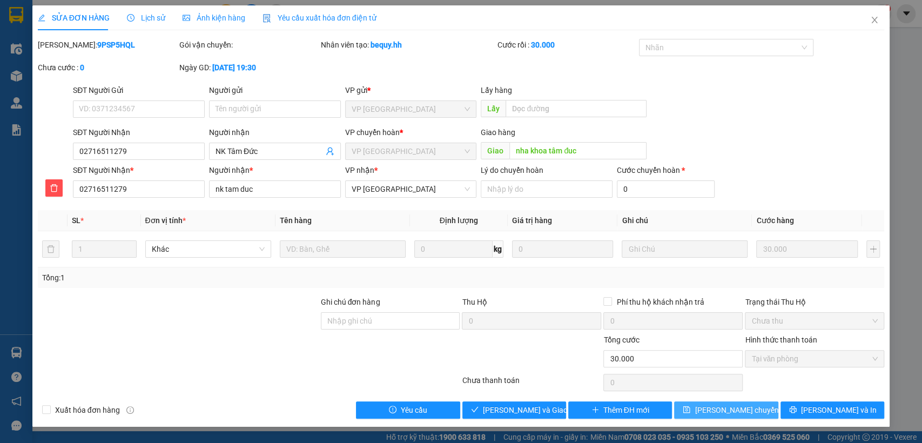
click at [758, 413] on span "[PERSON_NAME] chuyển hoàn" at bounding box center [745, 410] width 103 height 12
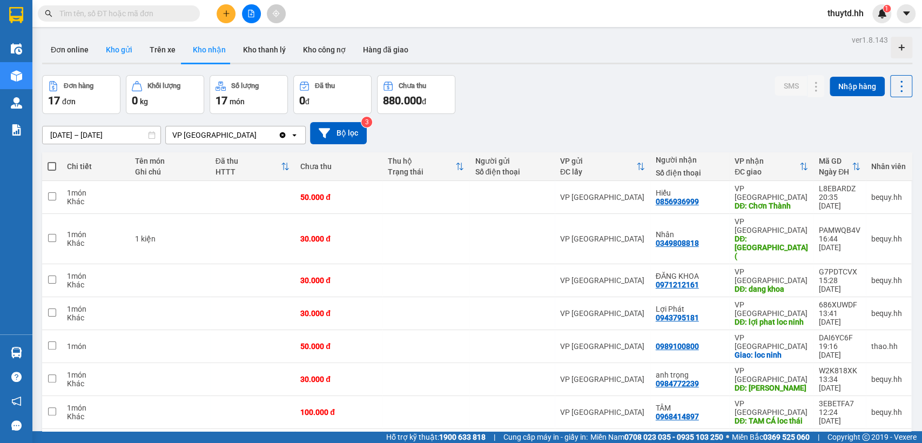
click at [120, 44] on button "Kho gửi" at bounding box center [119, 50] width 44 height 26
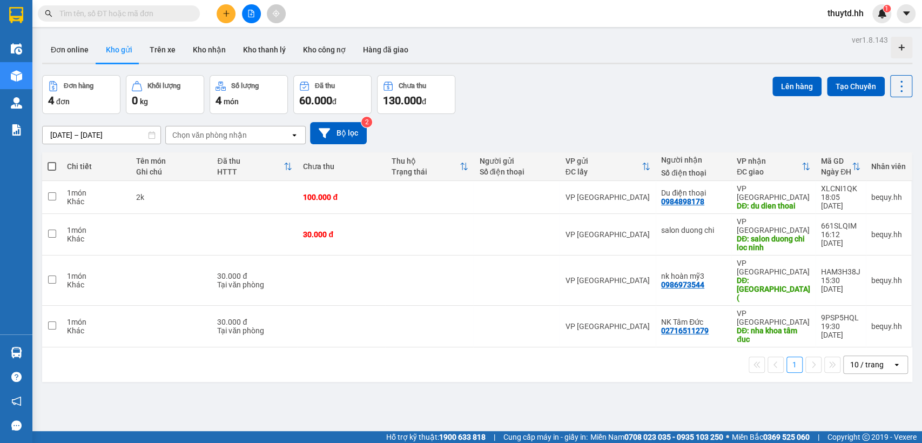
click at [52, 166] on span at bounding box center [52, 166] width 9 height 9
click at [52, 161] on input "checkbox" at bounding box center [52, 161] width 0 height 0
checkbox input "true"
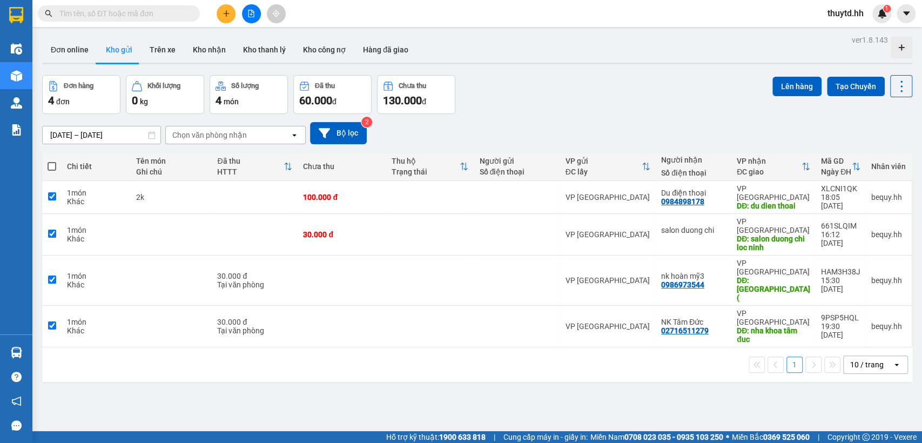
checkbox input "true"
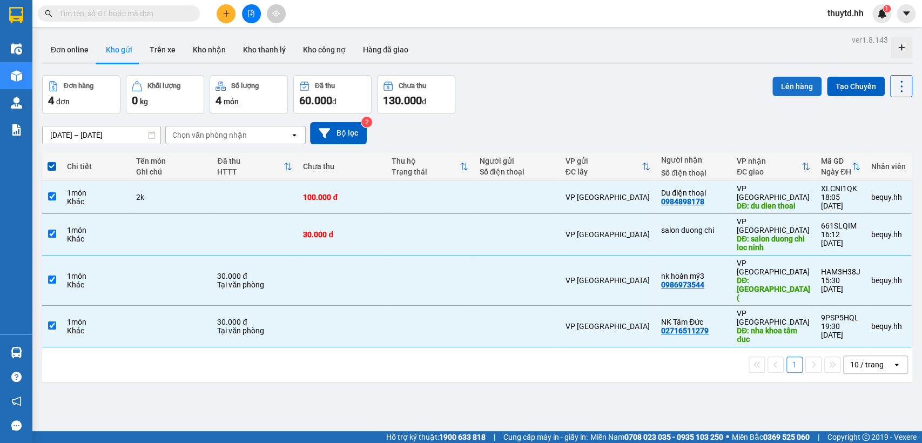
click at [778, 84] on button "Lên hàng" at bounding box center [796, 86] width 49 height 19
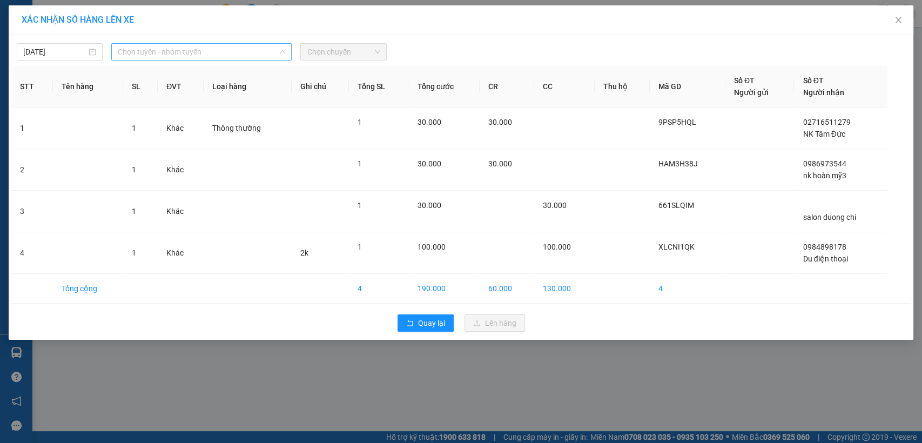
click at [222, 56] on span "Chọn tuyến - nhóm tuyến" at bounding box center [201, 52] width 167 height 16
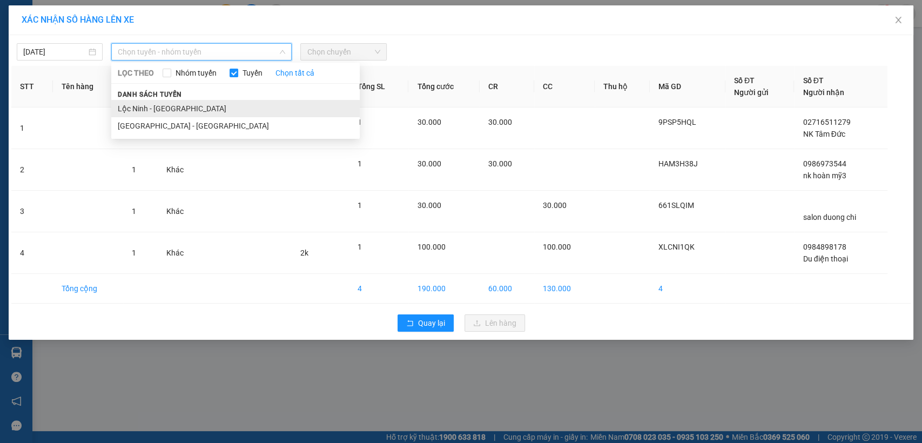
click at [150, 109] on li "Lộc Ninh - [GEOGRAPHIC_DATA]" at bounding box center [235, 108] width 248 height 17
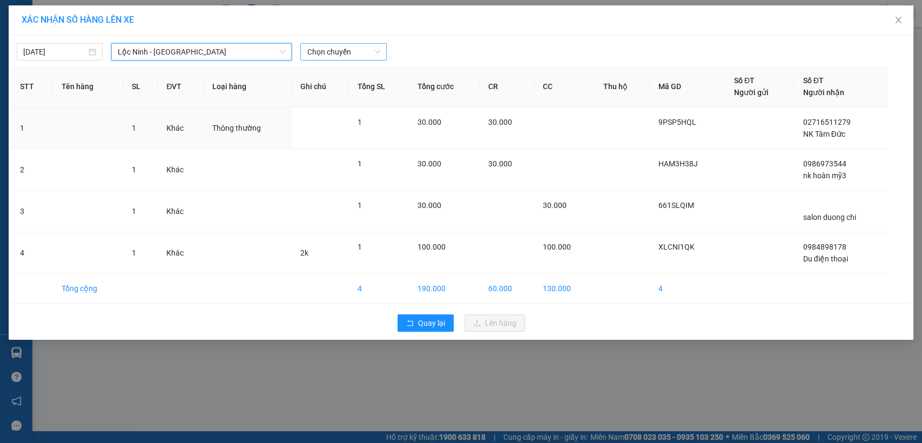
click at [313, 44] on span "Chọn chuyến" at bounding box center [343, 52] width 73 height 16
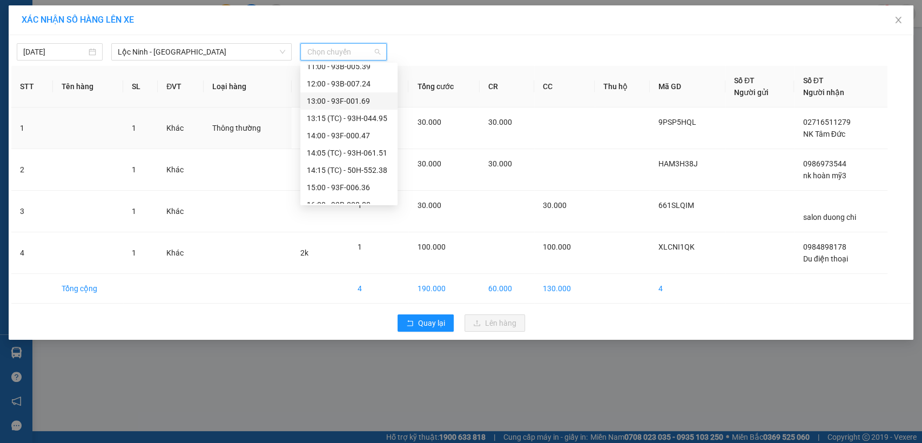
scroll to position [120, 0]
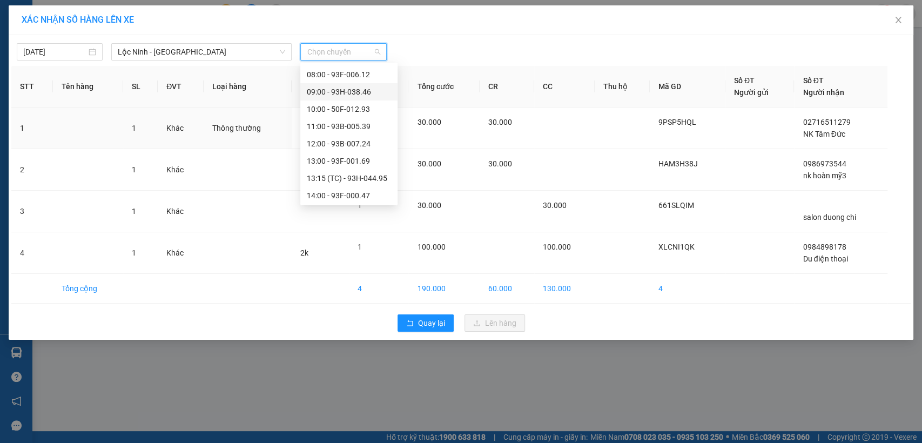
click at [335, 91] on div "09:00 - 93H-038.46" at bounding box center [349, 92] width 84 height 12
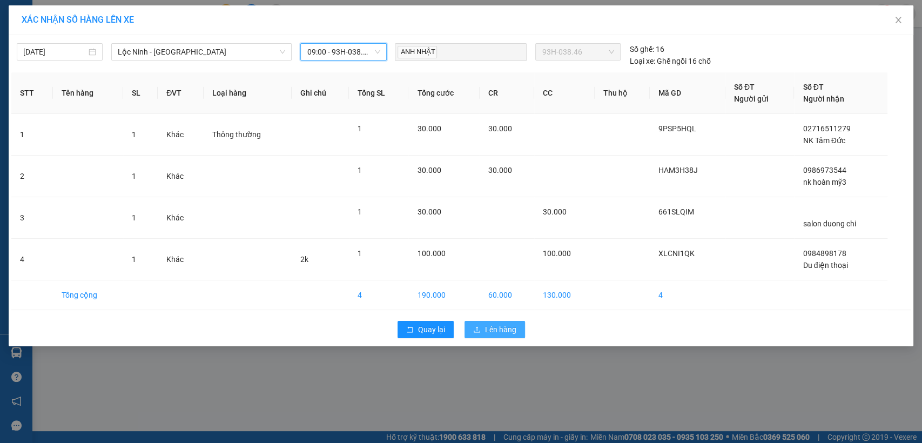
click at [504, 334] on span "Lên hàng" at bounding box center [500, 329] width 31 height 12
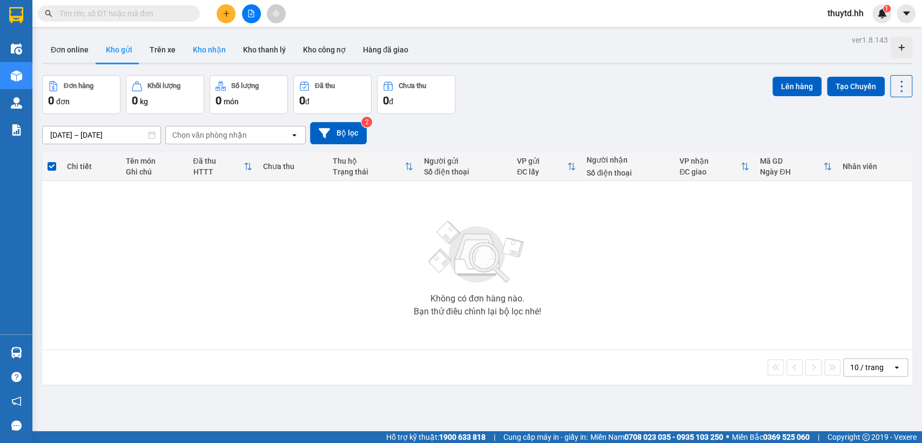
click at [203, 44] on button "Kho nhận" at bounding box center [209, 50] width 50 height 26
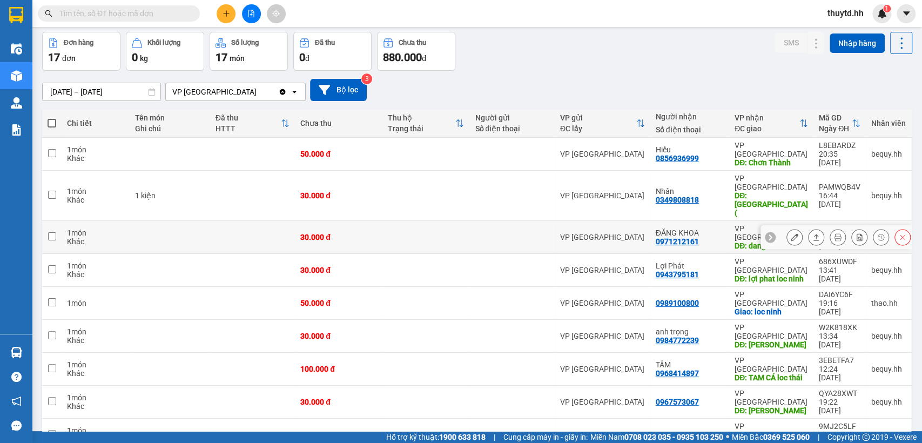
scroll to position [60, 0]
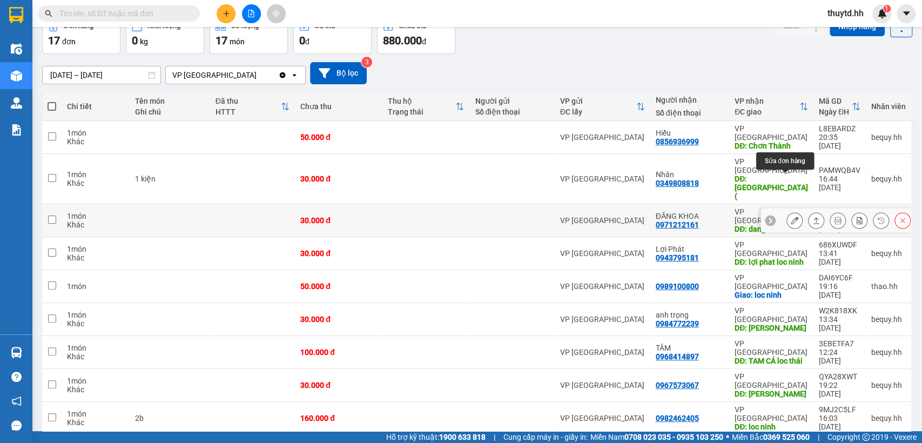
click at [791, 217] on icon at bounding box center [795, 221] width 8 height 8
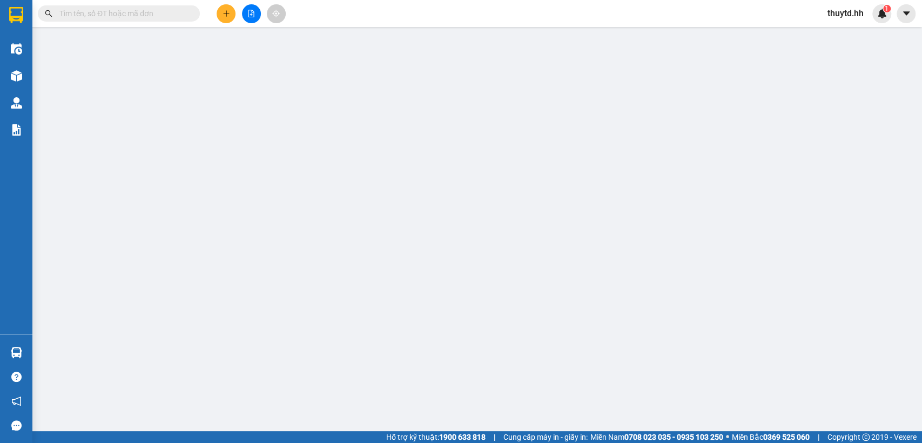
type input "0971212161"
type input "ĐĂNG KHOA"
type input "dang khoa"
type input "30.000"
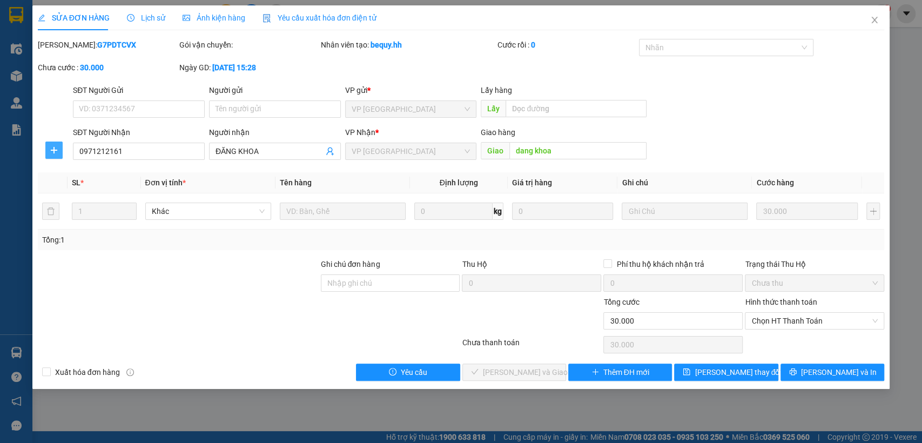
click at [61, 151] on span "plus" at bounding box center [54, 150] width 16 height 9
click at [65, 189] on span "Chuyển hoàn" at bounding box center [74, 189] width 44 height 12
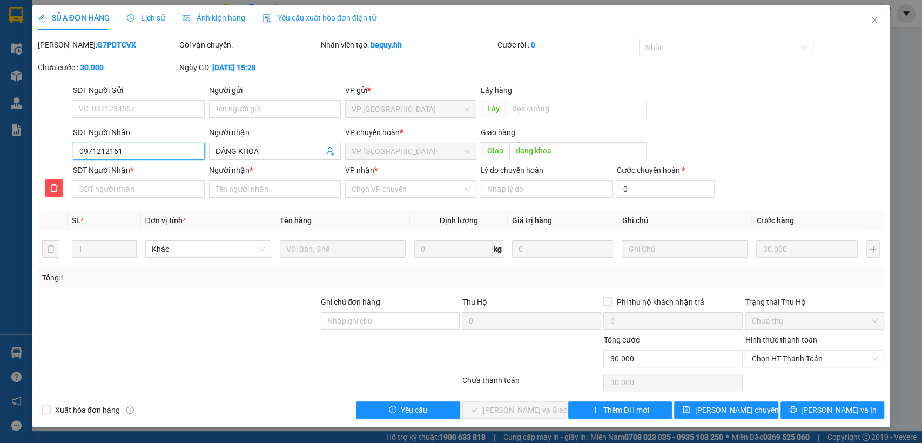
drag, startPoint x: 73, startPoint y: 153, endPoint x: 150, endPoint y: 153, distance: 76.1
click at [150, 153] on input "0971212161" at bounding box center [139, 151] width 132 height 17
paste input "0971212161"
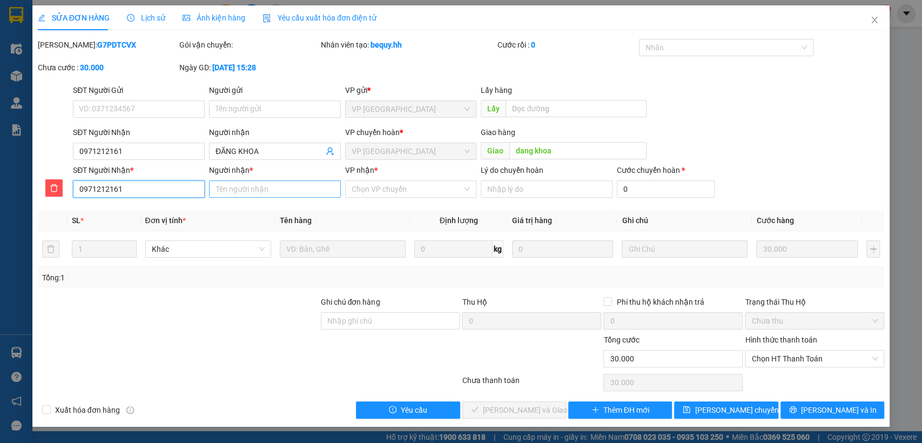
type input "0971212161"
click at [255, 192] on input "Người nhận *" at bounding box center [275, 188] width 132 height 17
type input "dang khoa"
click at [396, 191] on input "VP nhận *" at bounding box center [407, 189] width 111 height 16
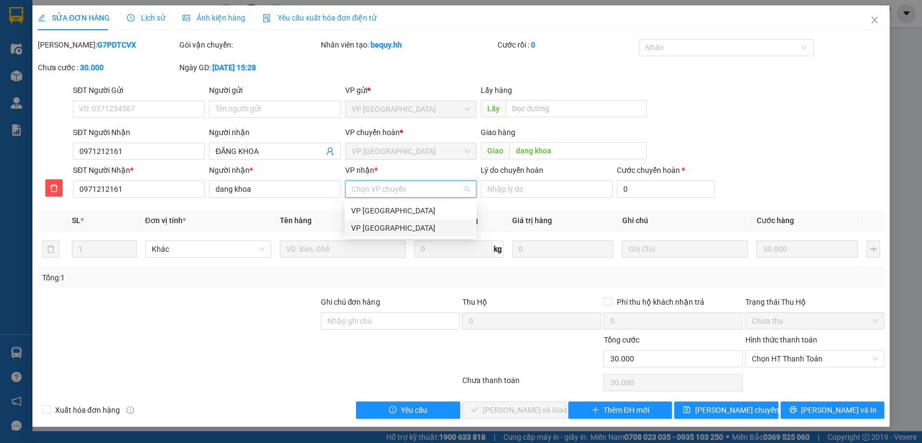
drag, startPoint x: 384, startPoint y: 226, endPoint x: 573, endPoint y: 242, distance: 189.7
click at [386, 226] on div "VP [GEOGRAPHIC_DATA]" at bounding box center [410, 228] width 119 height 12
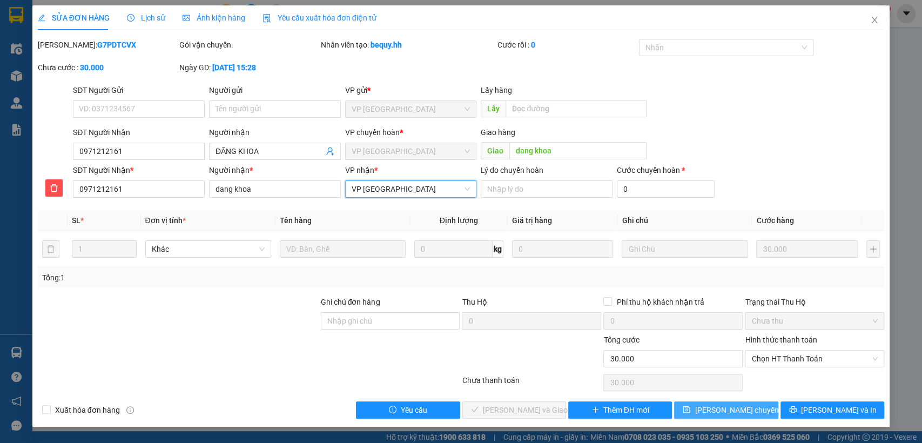
click at [723, 412] on span "[PERSON_NAME] chuyển hoàn" at bounding box center [745, 410] width 103 height 12
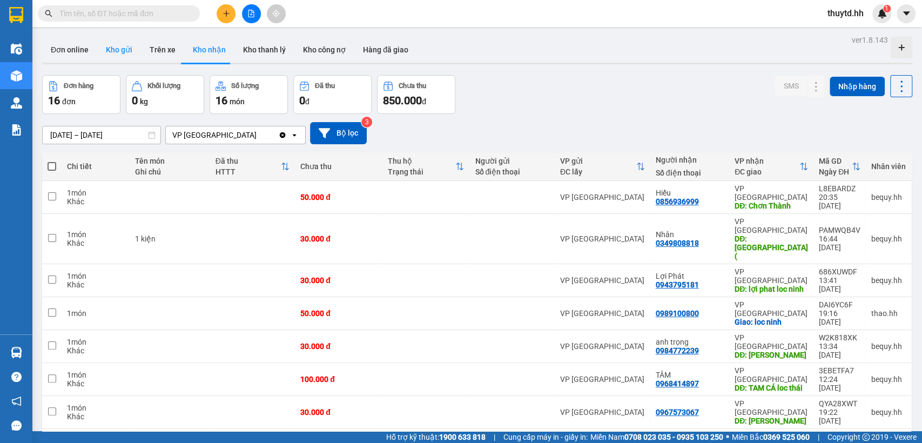
click at [126, 45] on button "Kho gửi" at bounding box center [119, 50] width 44 height 26
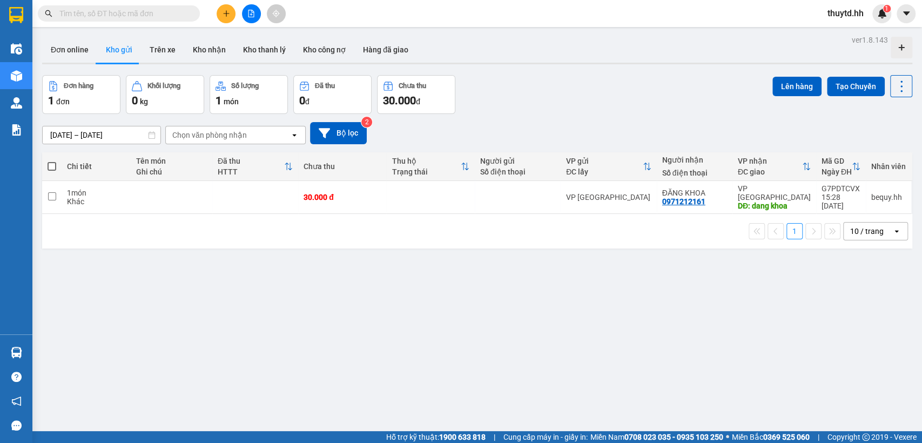
click at [49, 164] on span at bounding box center [52, 166] width 9 height 9
click at [52, 161] on input "checkbox" at bounding box center [52, 161] width 0 height 0
checkbox input "true"
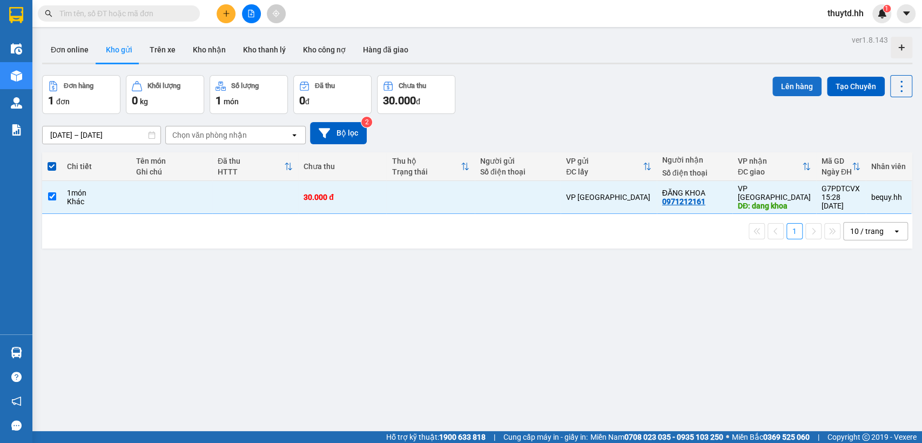
click at [784, 86] on button "Lên hàng" at bounding box center [796, 86] width 49 height 19
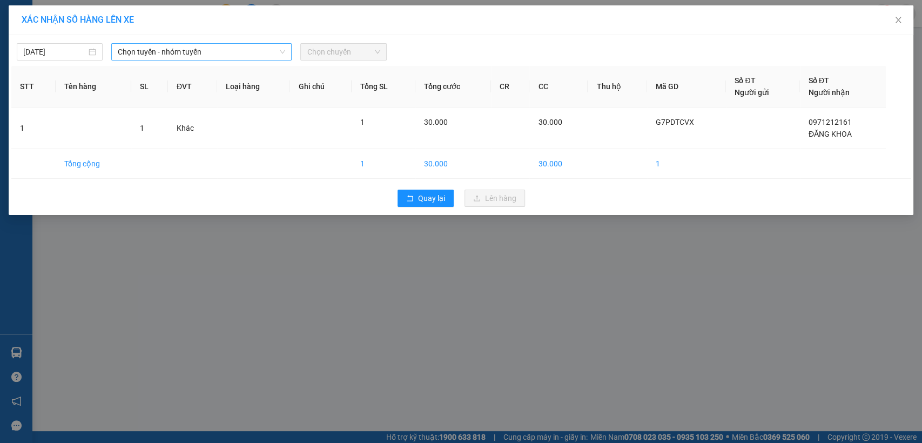
click at [259, 59] on span "Chọn tuyến - nhóm tuyến" at bounding box center [201, 52] width 167 height 16
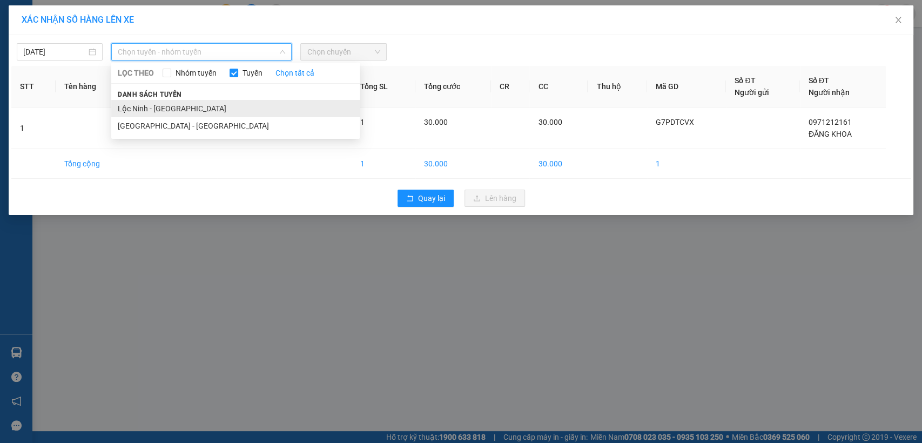
click at [170, 112] on li "Lộc Ninh - [GEOGRAPHIC_DATA]" at bounding box center [235, 108] width 248 height 17
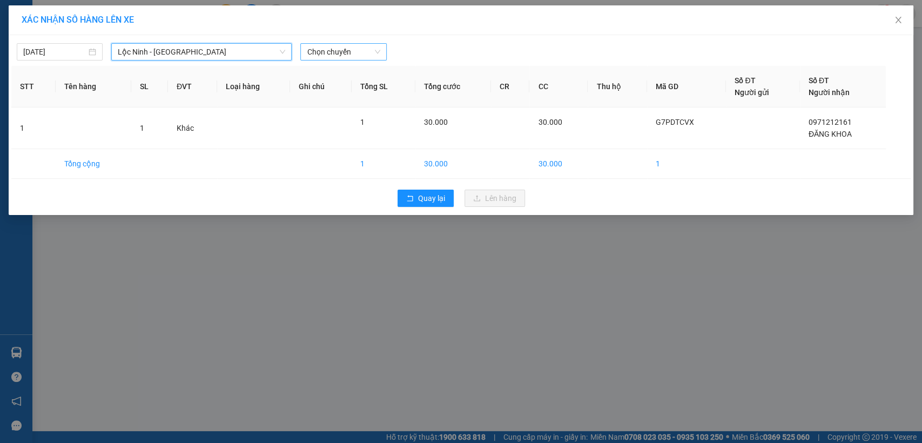
click at [355, 52] on span "Chọn chuyến" at bounding box center [343, 52] width 73 height 16
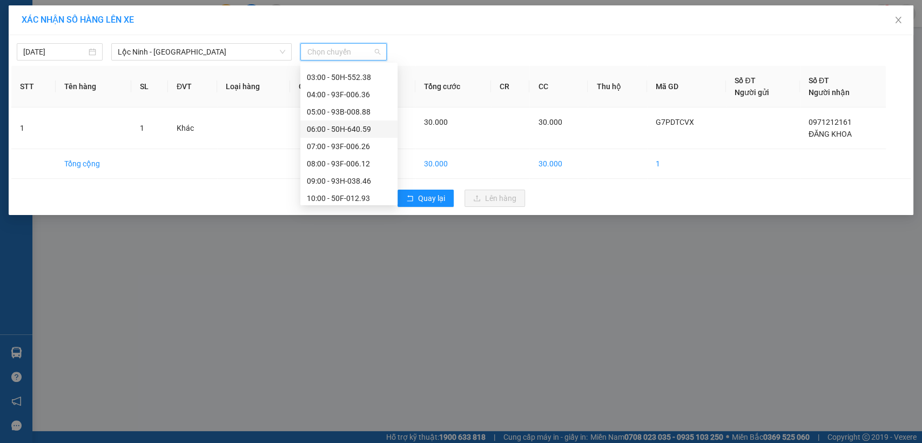
scroll to position [60, 0]
click at [341, 165] on div "10:00 - 50F-012.93" at bounding box center [349, 169] width 84 height 12
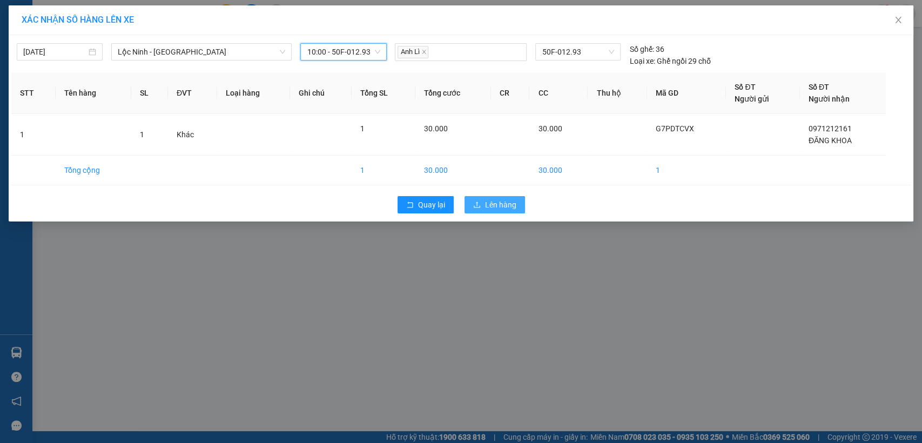
click at [508, 207] on span "Lên hàng" at bounding box center [500, 205] width 31 height 12
